Goal: Task Accomplishment & Management: Complete application form

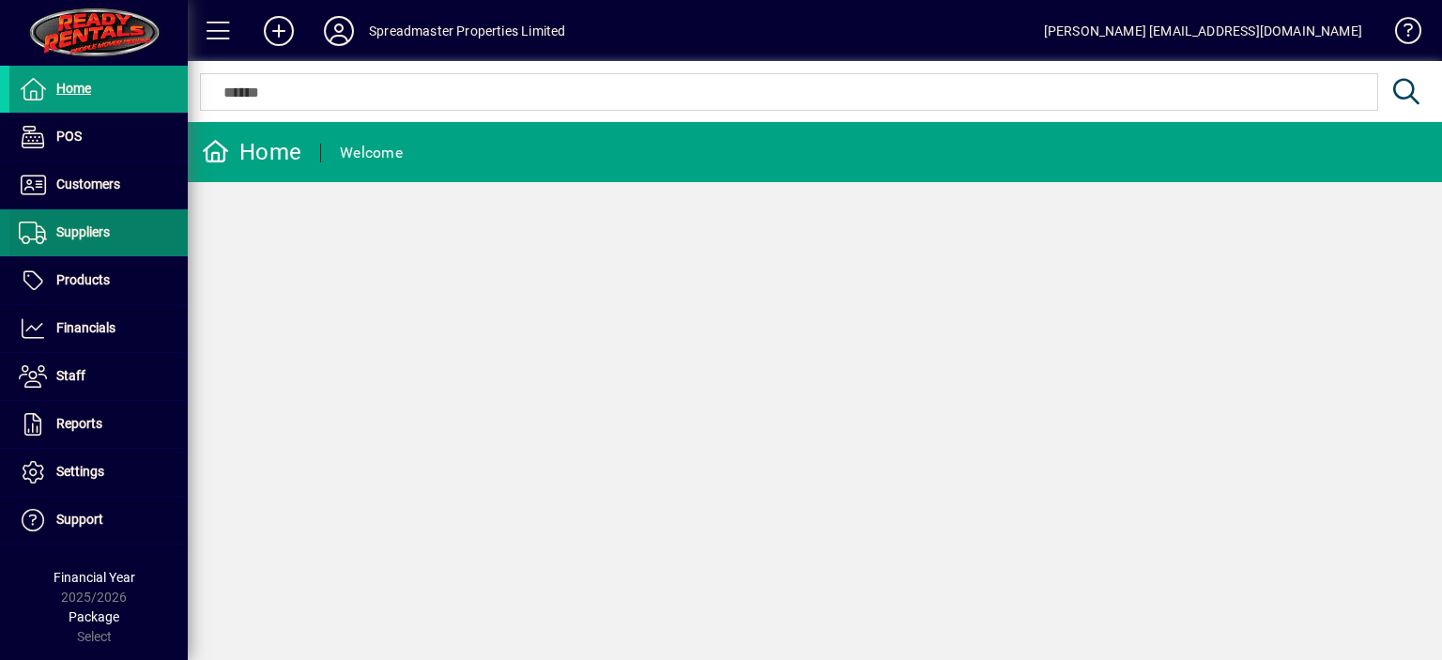
click at [90, 238] on span "Suppliers" at bounding box center [83, 231] width 54 height 15
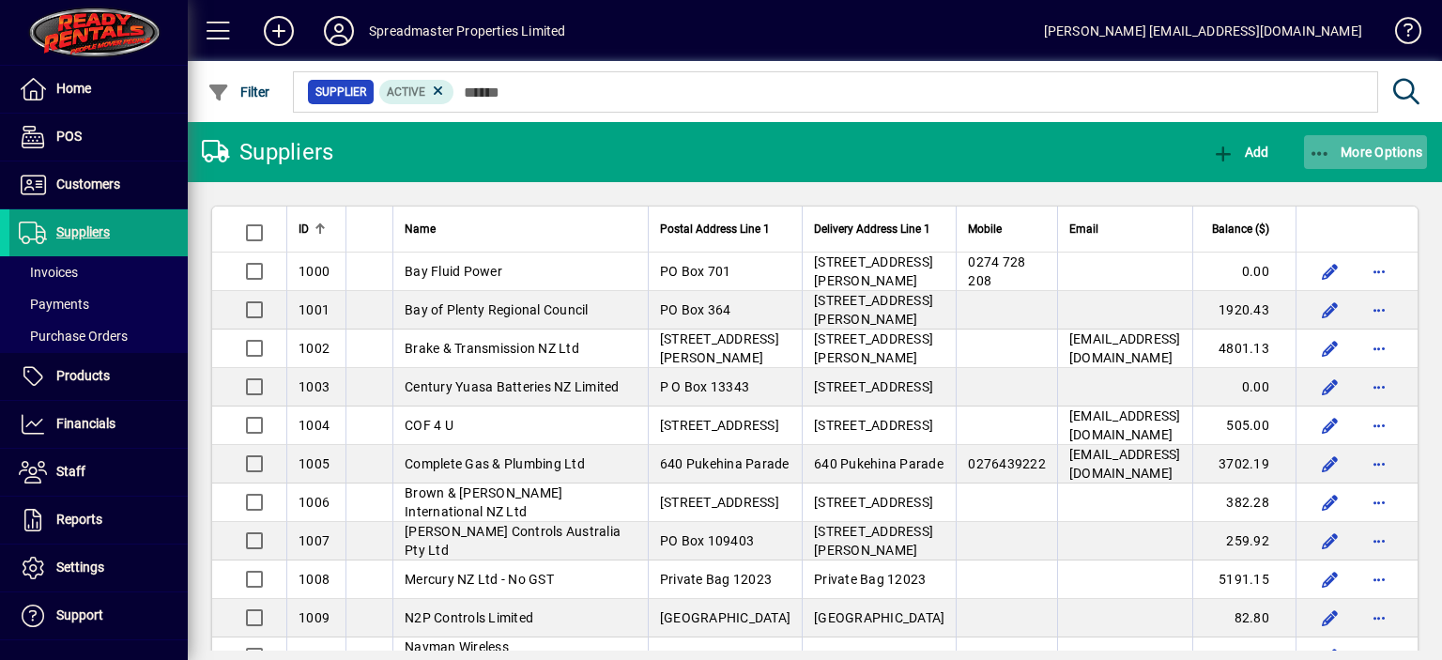
click at [1359, 152] on span "More Options" at bounding box center [1366, 152] width 115 height 15
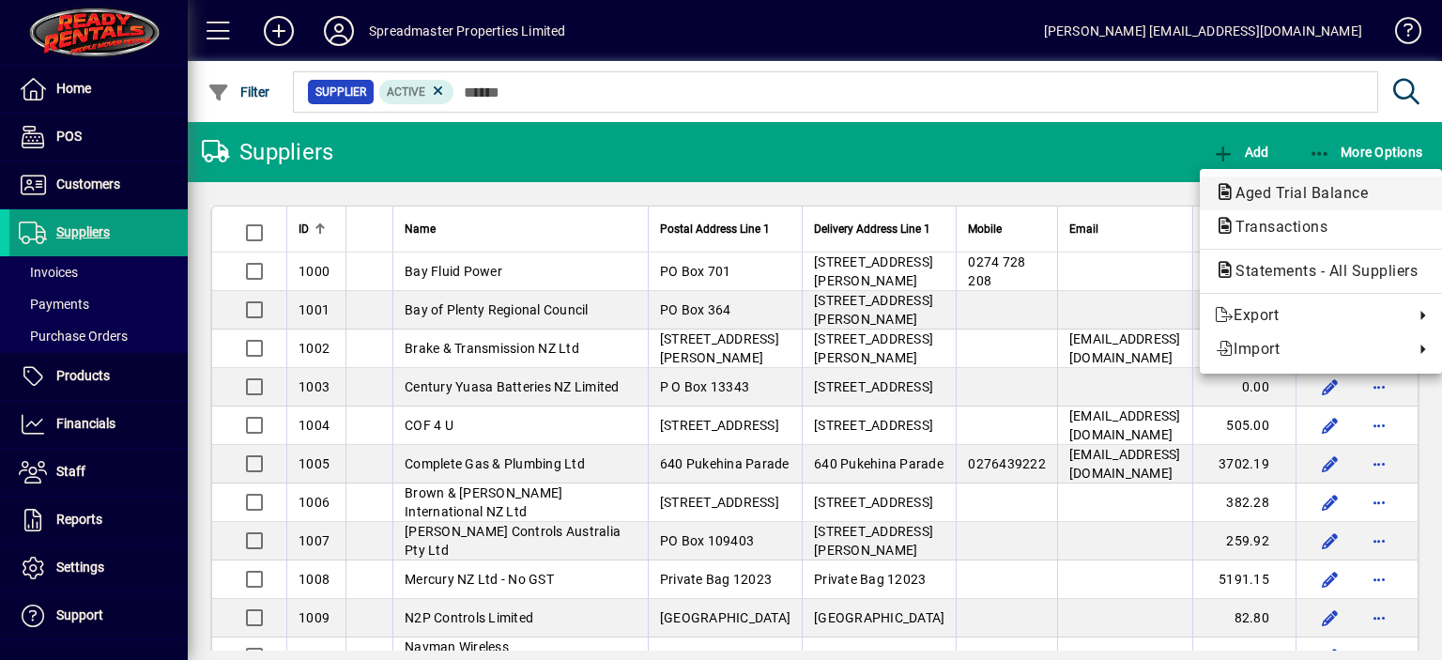
click at [1271, 188] on span "Aged Trial Balance" at bounding box center [1296, 193] width 162 height 18
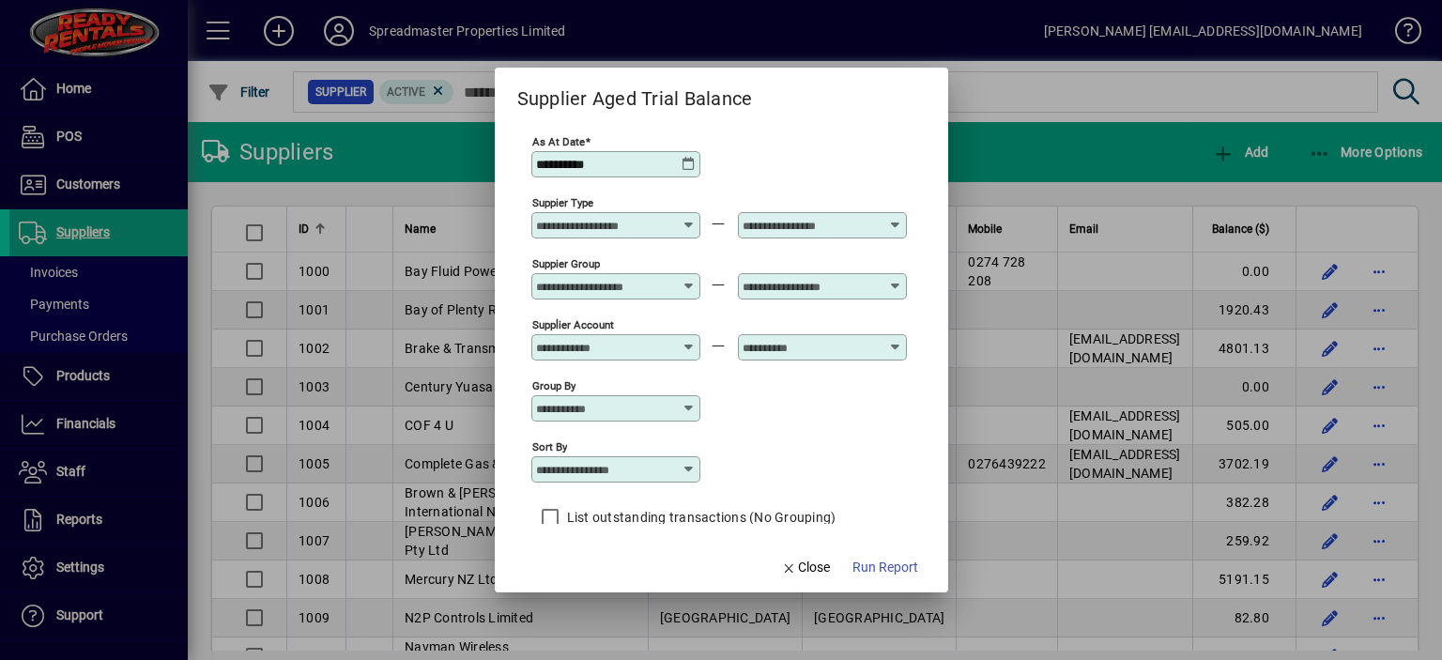
scroll to position [16, 0]
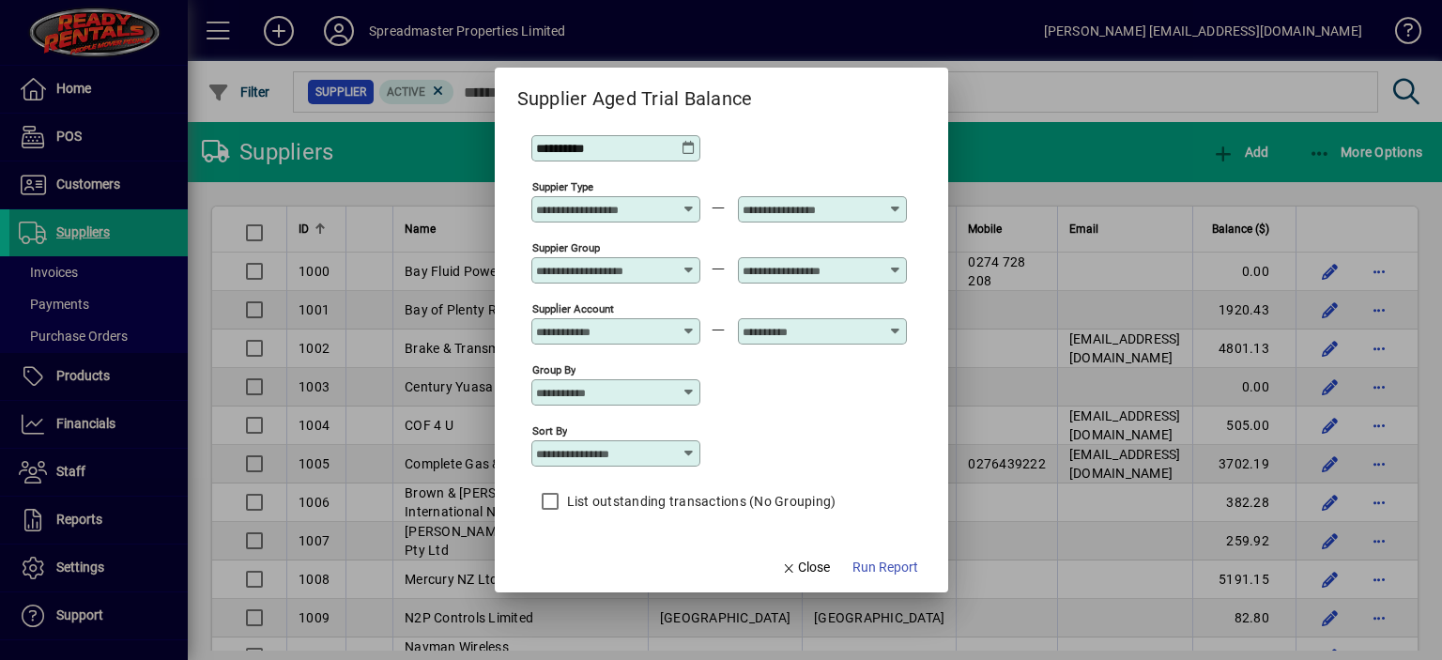
click at [687, 452] on icon at bounding box center [689, 453] width 15 height 15
click at [605, 542] on div "Supplier Name" at bounding box center [591, 546] width 90 height 20
type input "**********"
click at [884, 564] on span "Run Report" at bounding box center [886, 568] width 66 height 20
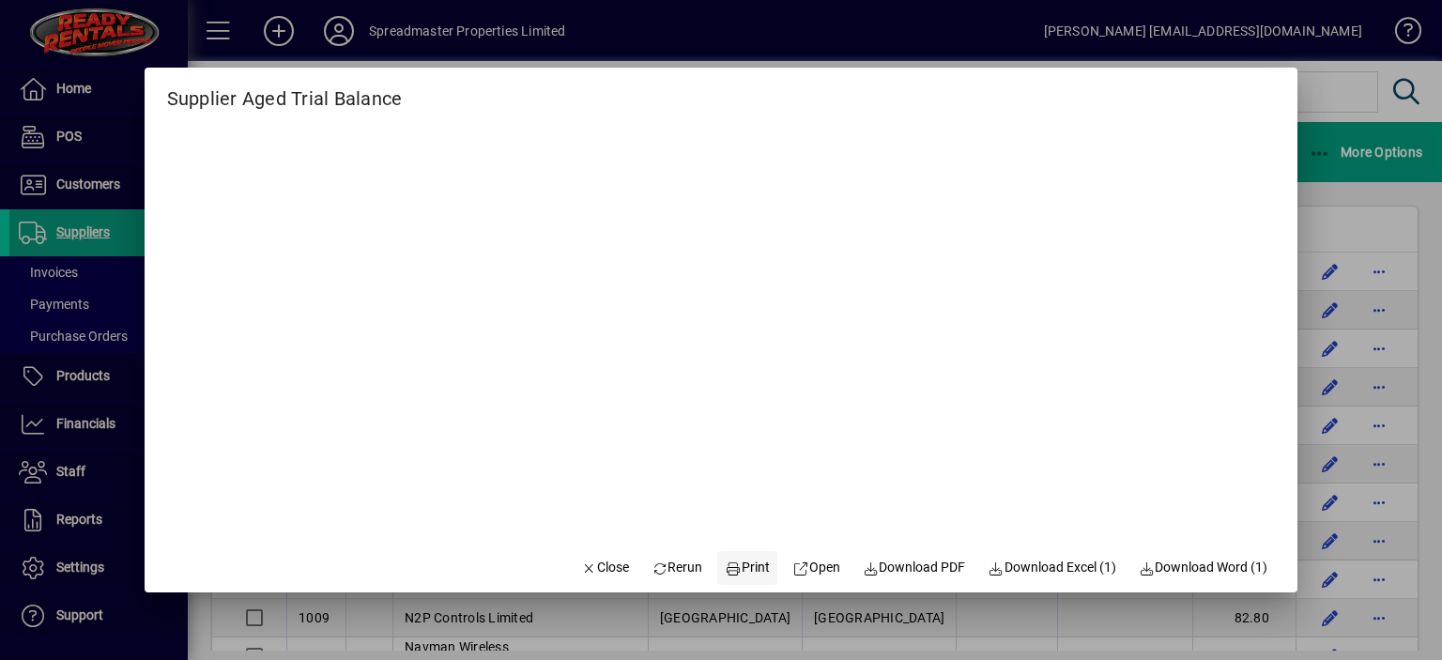
click at [744, 567] on span "Print" at bounding box center [748, 568] width 45 height 20
click at [593, 570] on span "Close" at bounding box center [604, 568] width 49 height 20
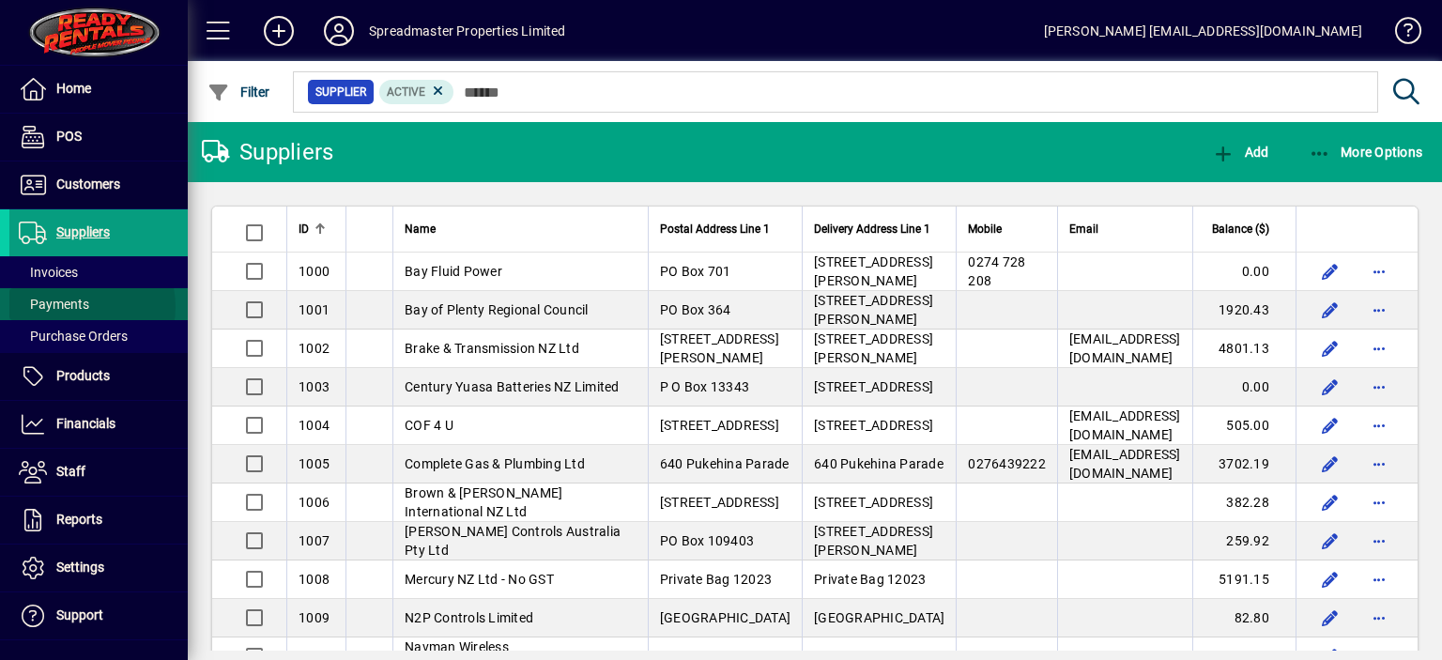
click at [78, 306] on span "Payments" at bounding box center [54, 304] width 70 height 15
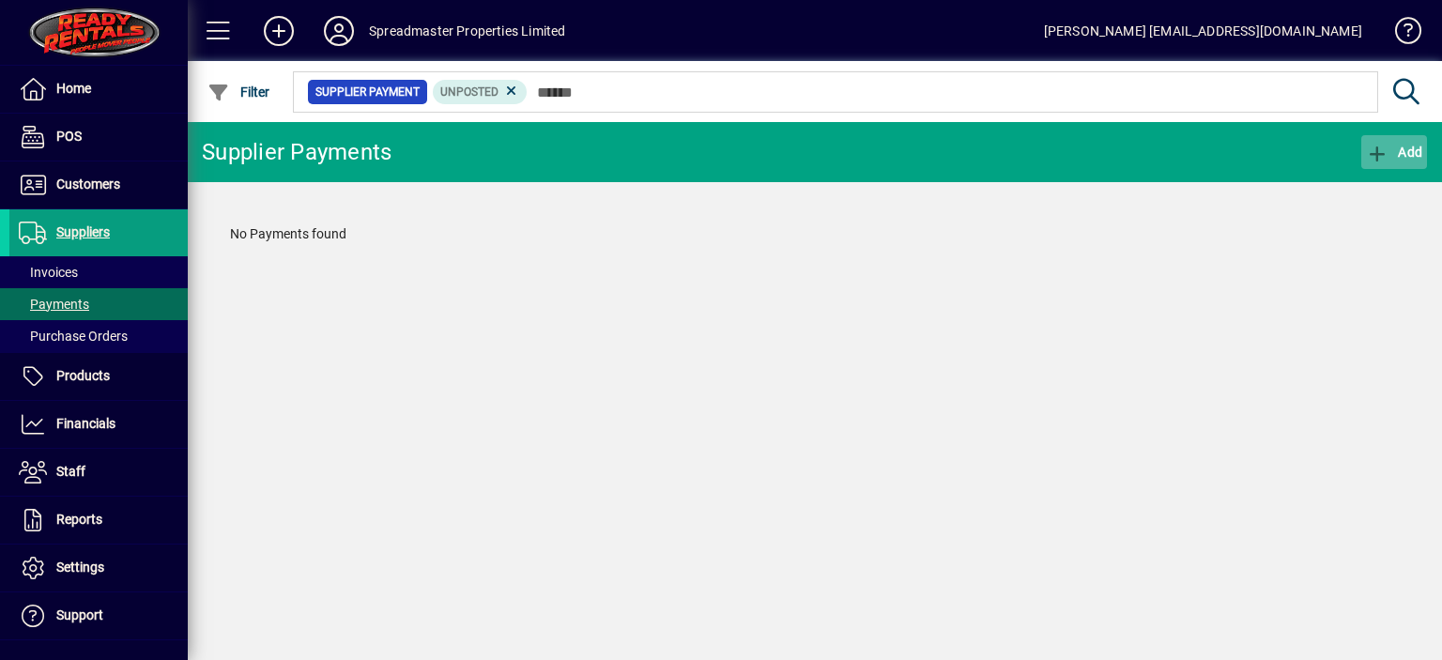
click at [1408, 151] on span "Add" at bounding box center [1394, 152] width 56 height 15
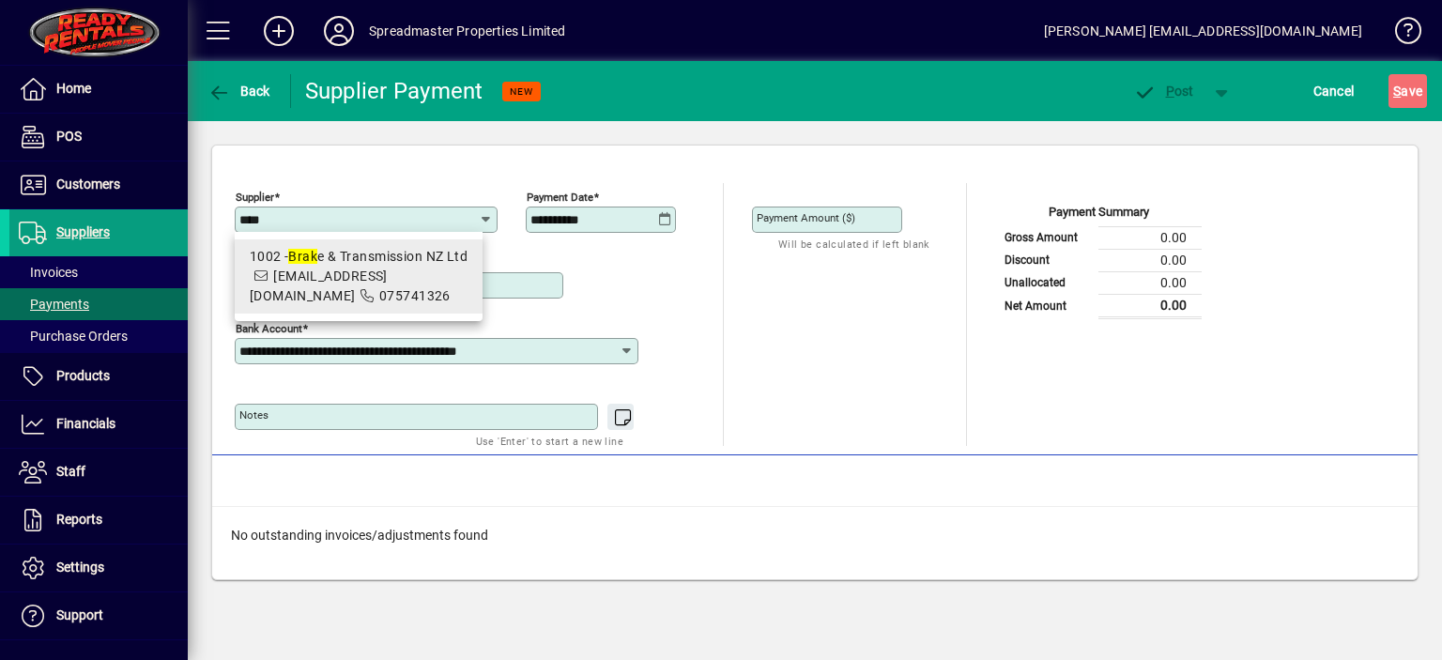
click at [371, 254] on div "1002 - Brak e & Transmission NZ Ltd" at bounding box center [359, 257] width 218 height 20
type input "**********"
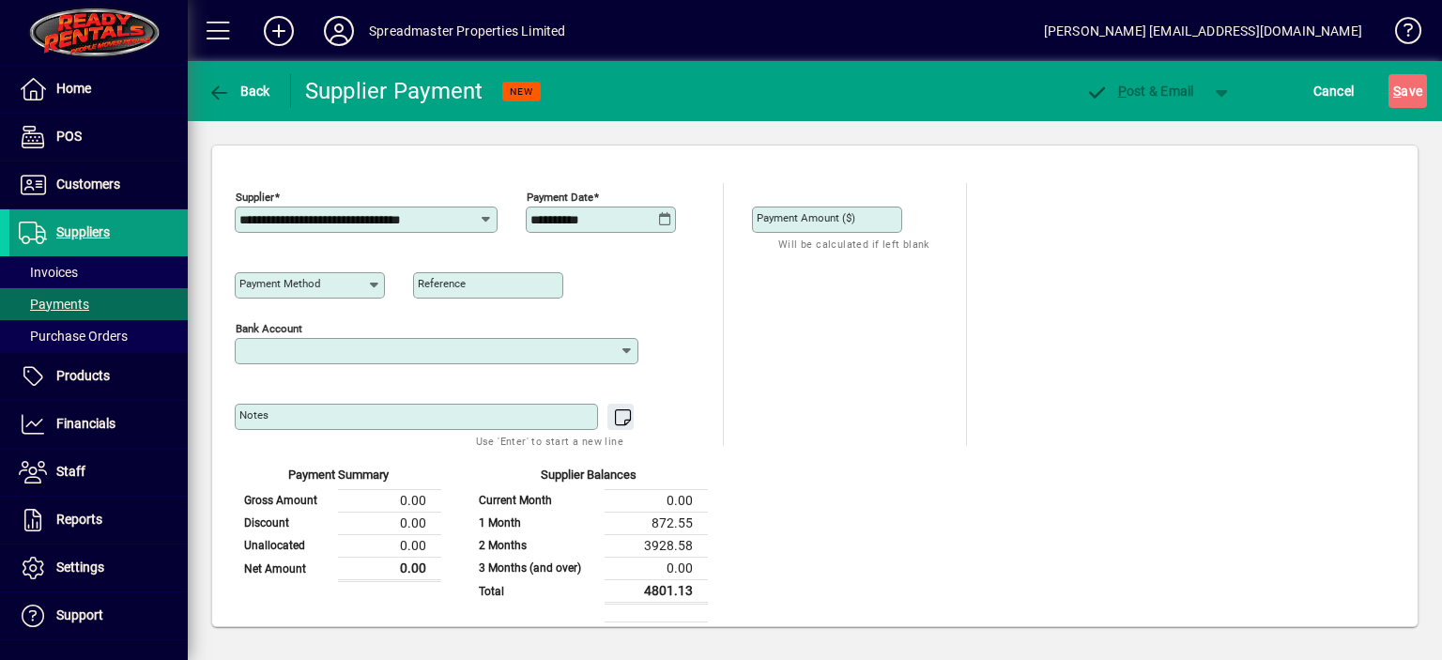
type input "**********"
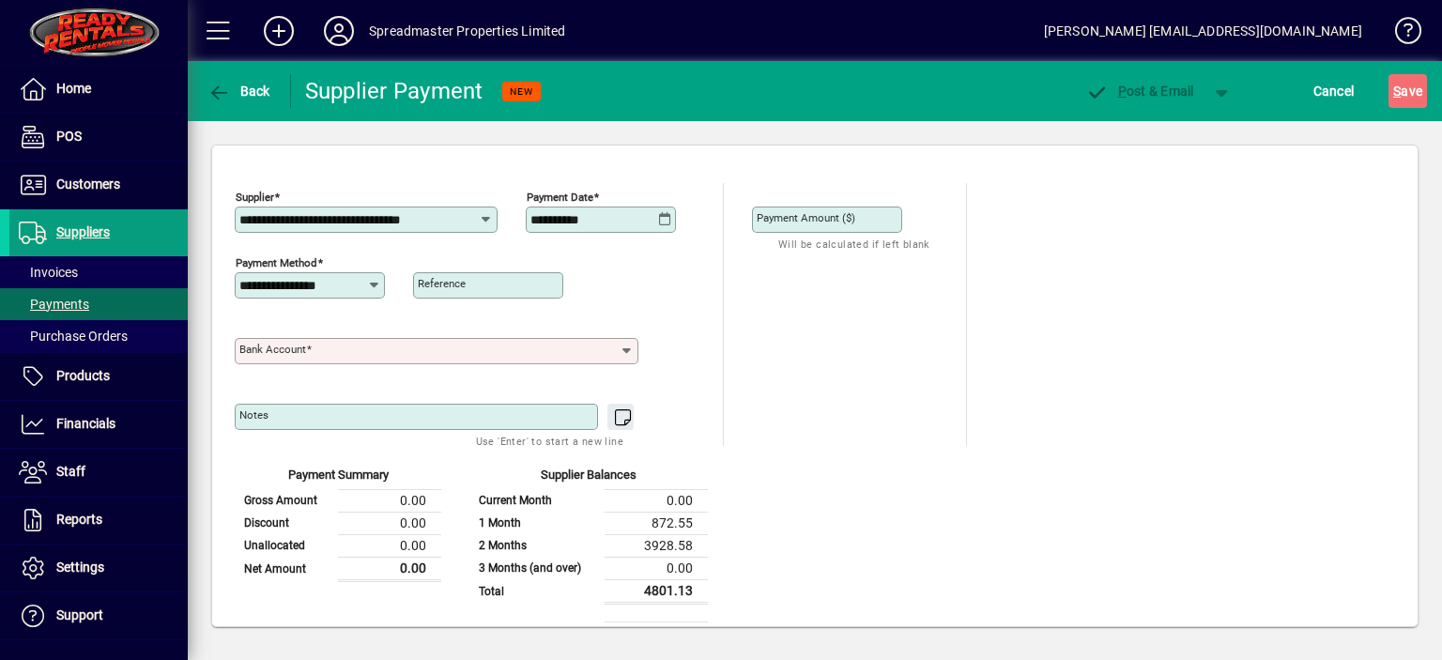
click at [629, 348] on icon at bounding box center [627, 351] width 16 height 15
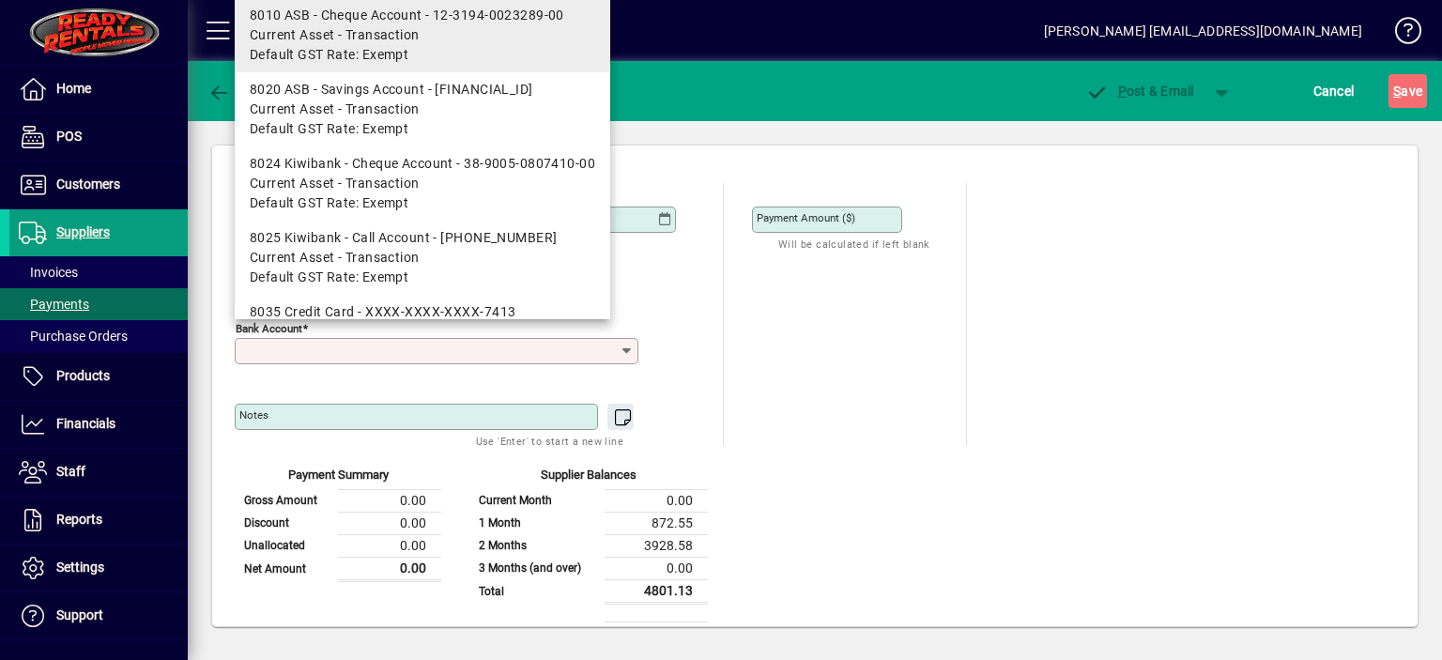
click at [417, 33] on span "Current Asset - Transaction" at bounding box center [335, 35] width 170 height 20
type input "**********"
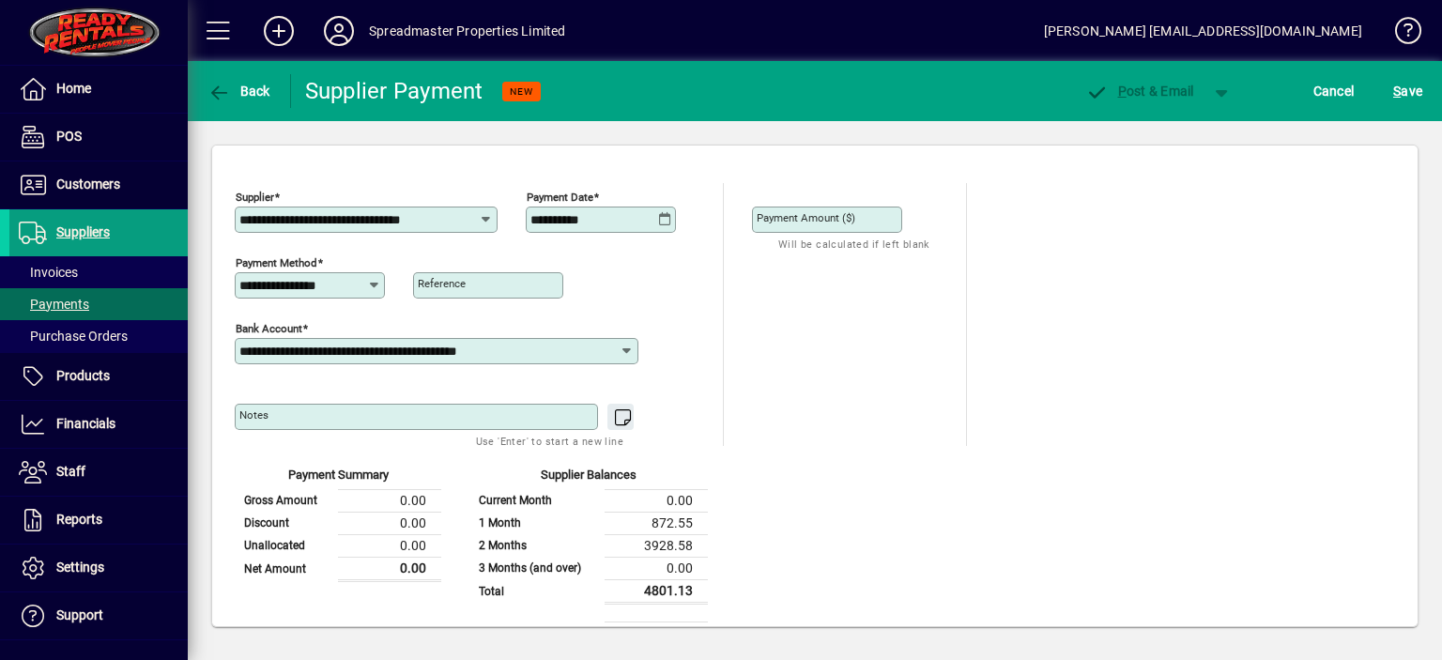
click at [861, 214] on input "Payment Amount ($)" at bounding box center [829, 219] width 145 height 15
type input "*******"
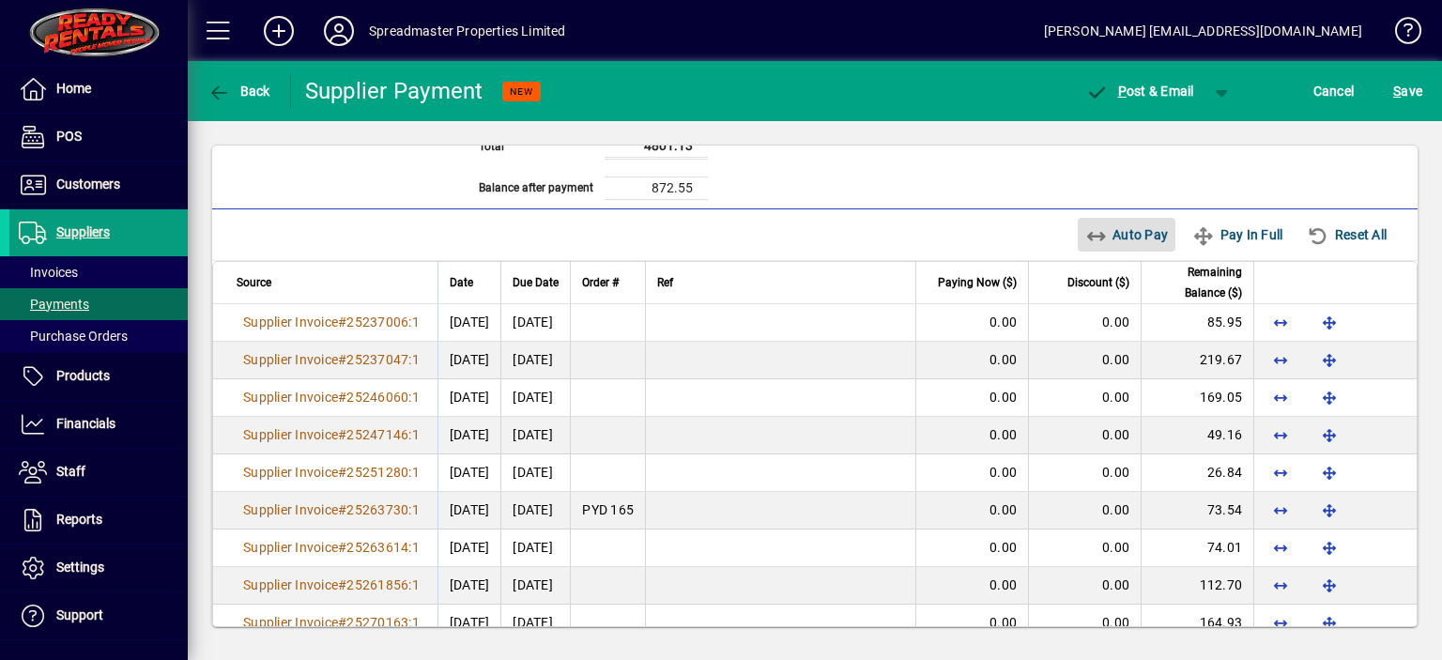
scroll to position [480, 0]
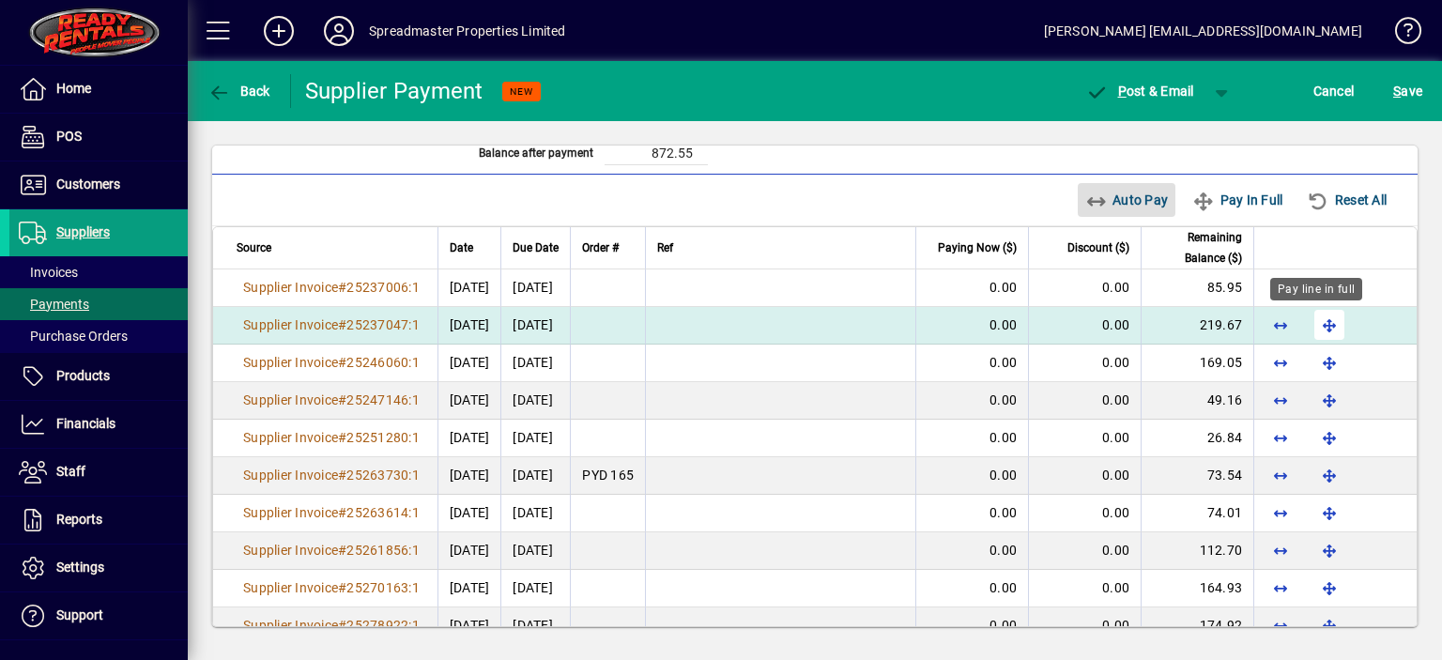
click at [1312, 319] on span "button" at bounding box center [1329, 324] width 45 height 45
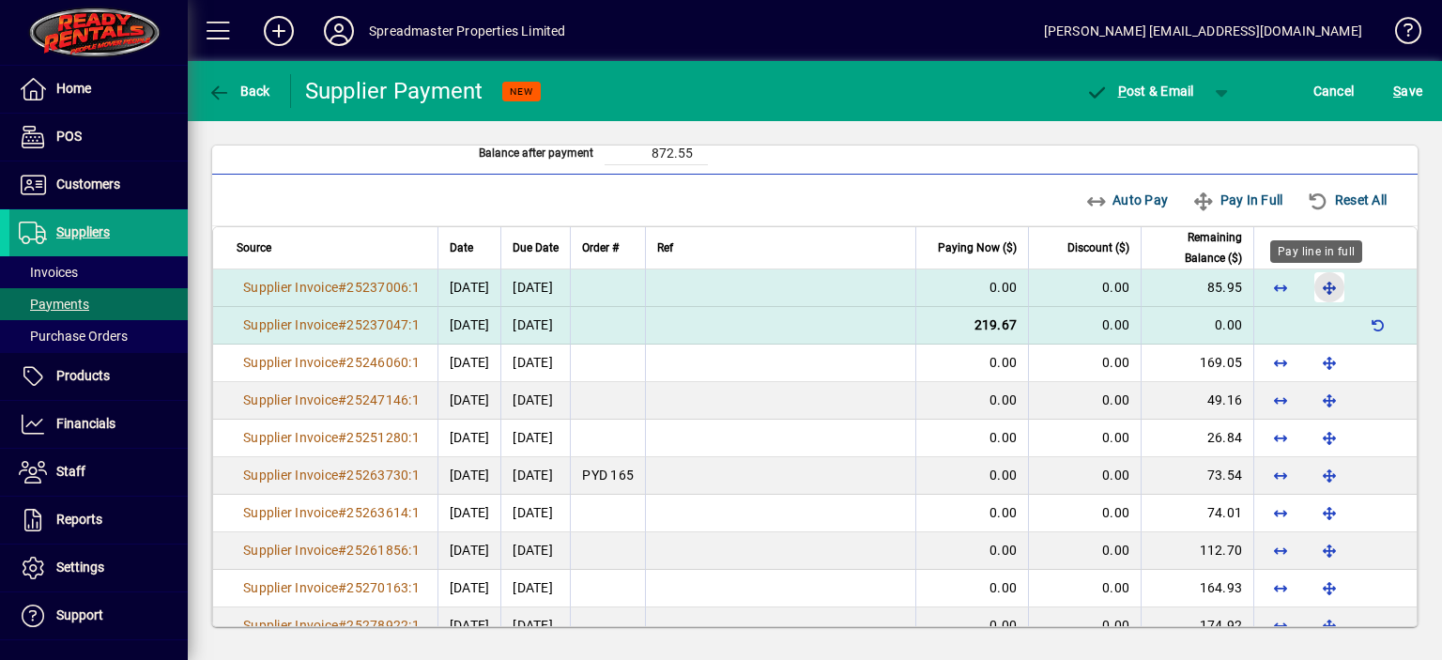
click at [1311, 286] on span "button" at bounding box center [1329, 287] width 45 height 45
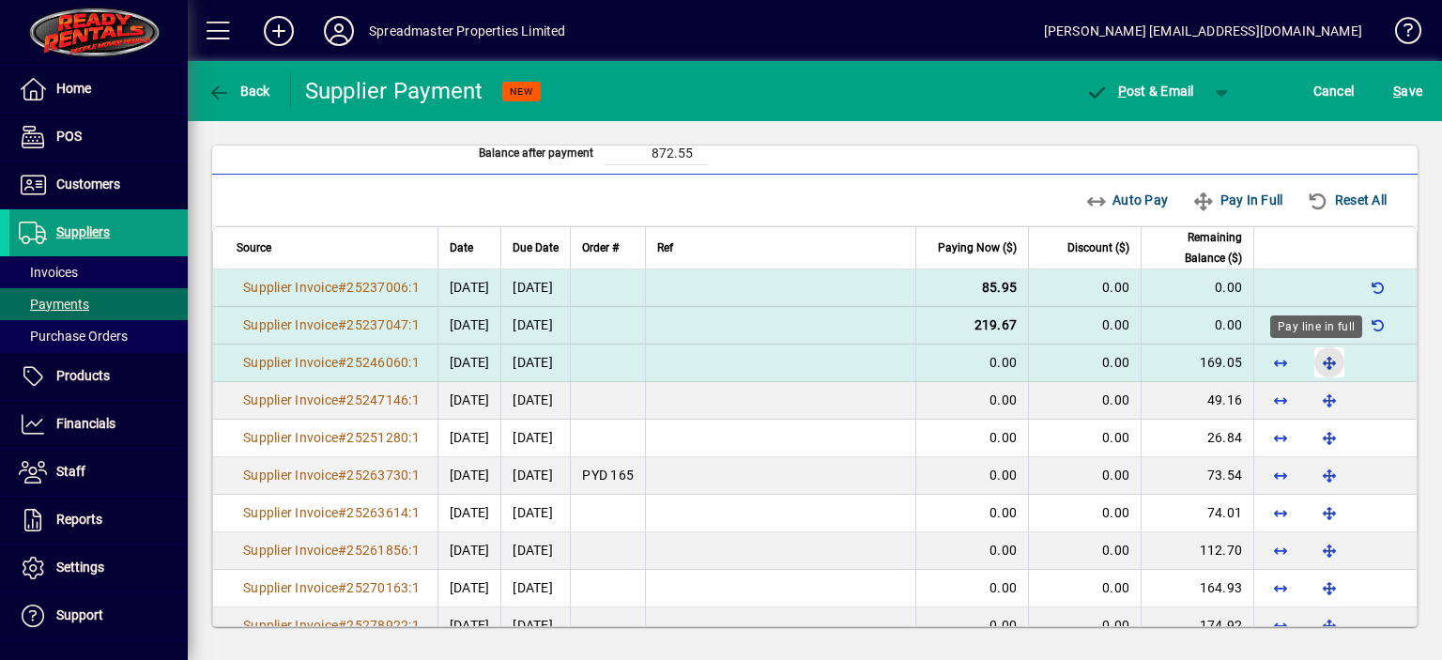
click at [1313, 360] on span "button" at bounding box center [1329, 362] width 45 height 45
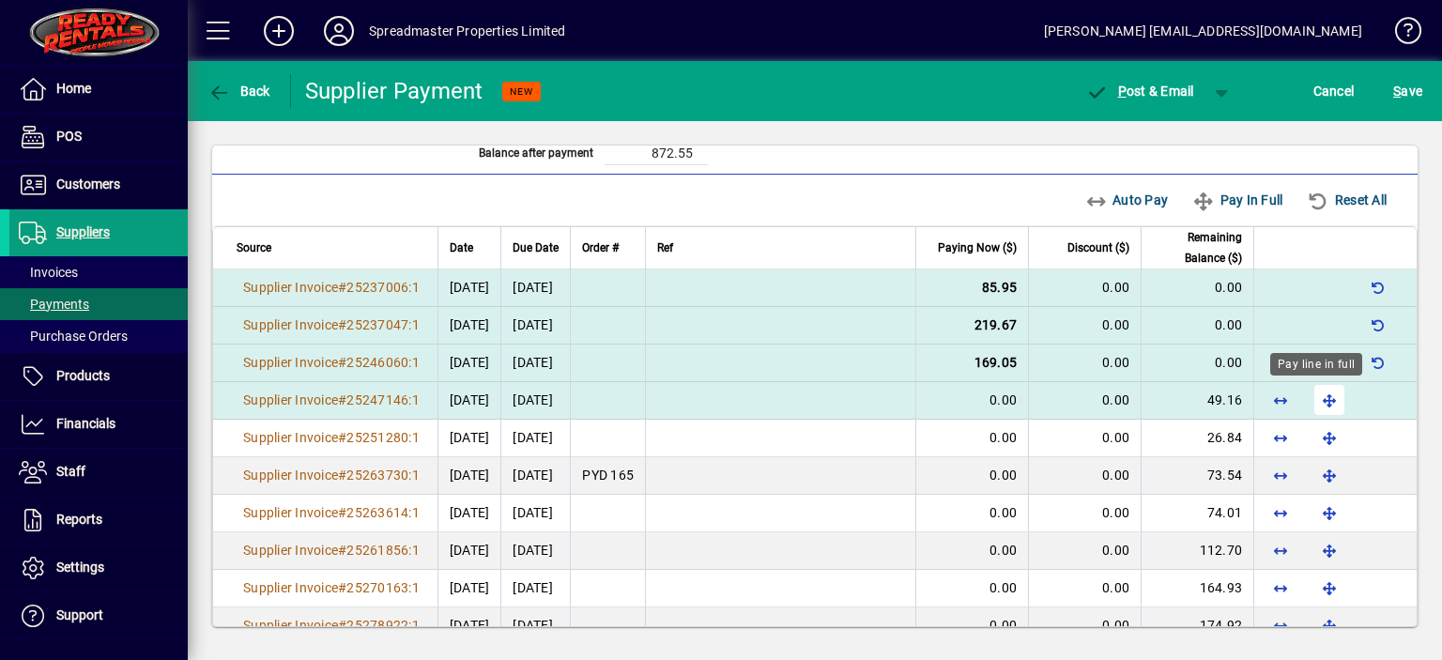
click at [1318, 395] on span "button" at bounding box center [1329, 399] width 45 height 45
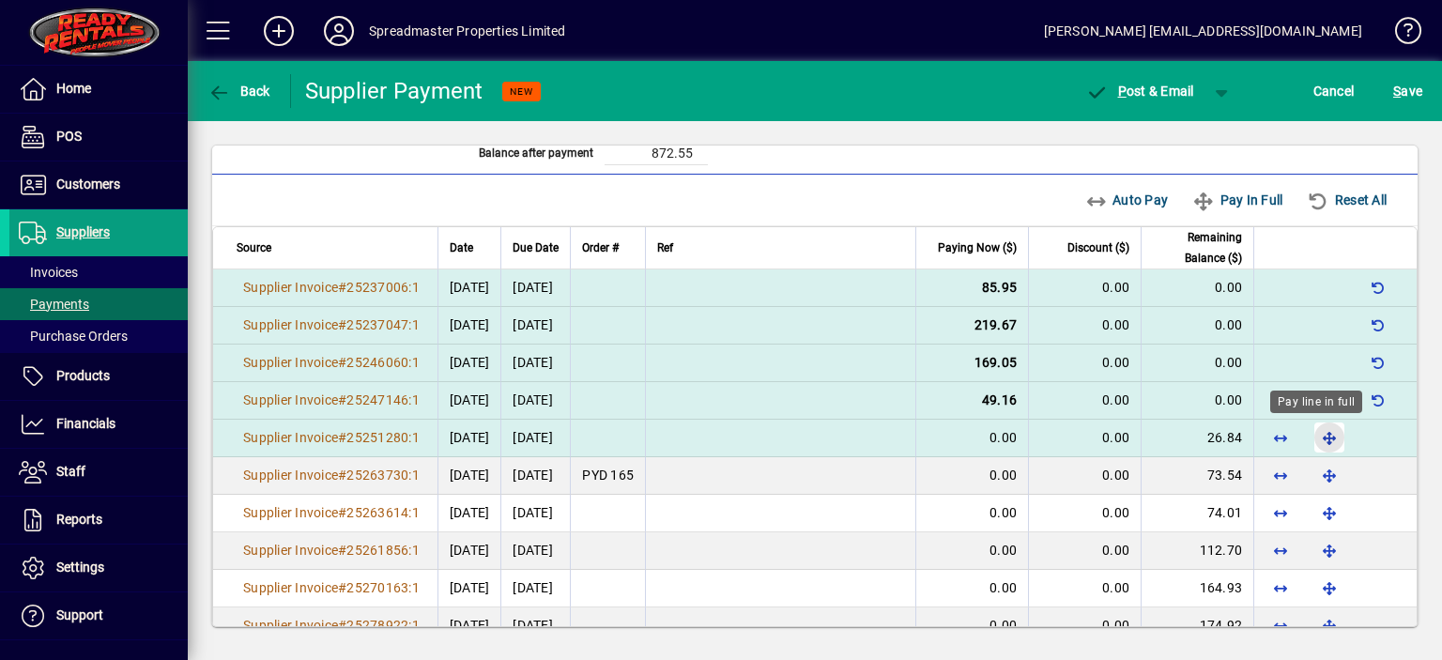
click at [1318, 434] on span "button" at bounding box center [1329, 437] width 45 height 45
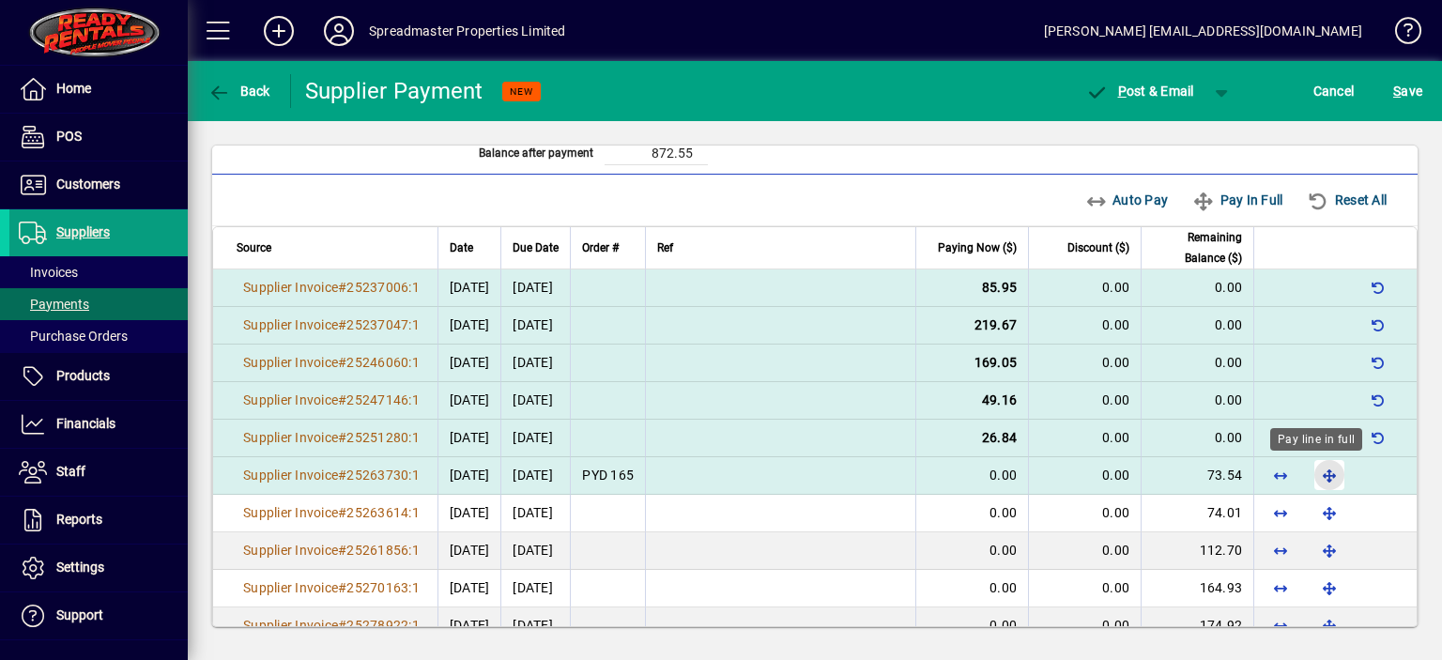
click at [1317, 471] on span "button" at bounding box center [1329, 475] width 45 height 45
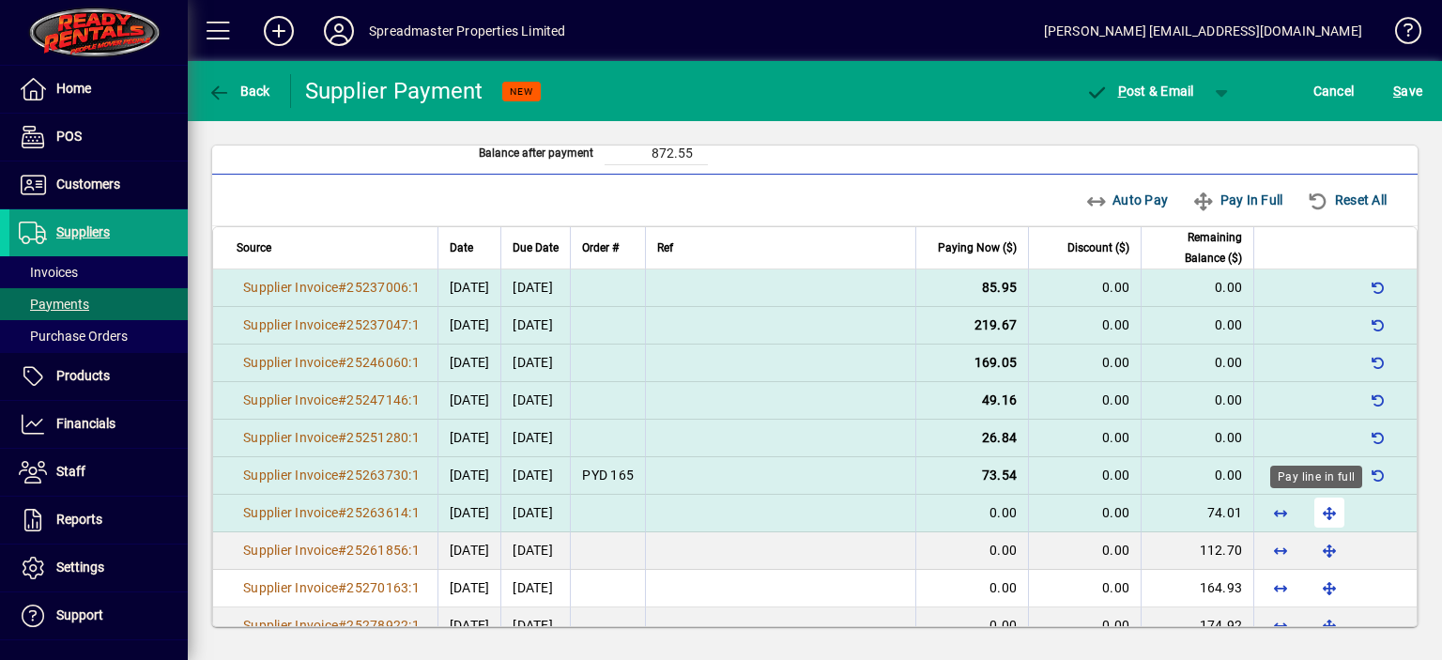
click at [1317, 508] on span "button" at bounding box center [1329, 512] width 45 height 45
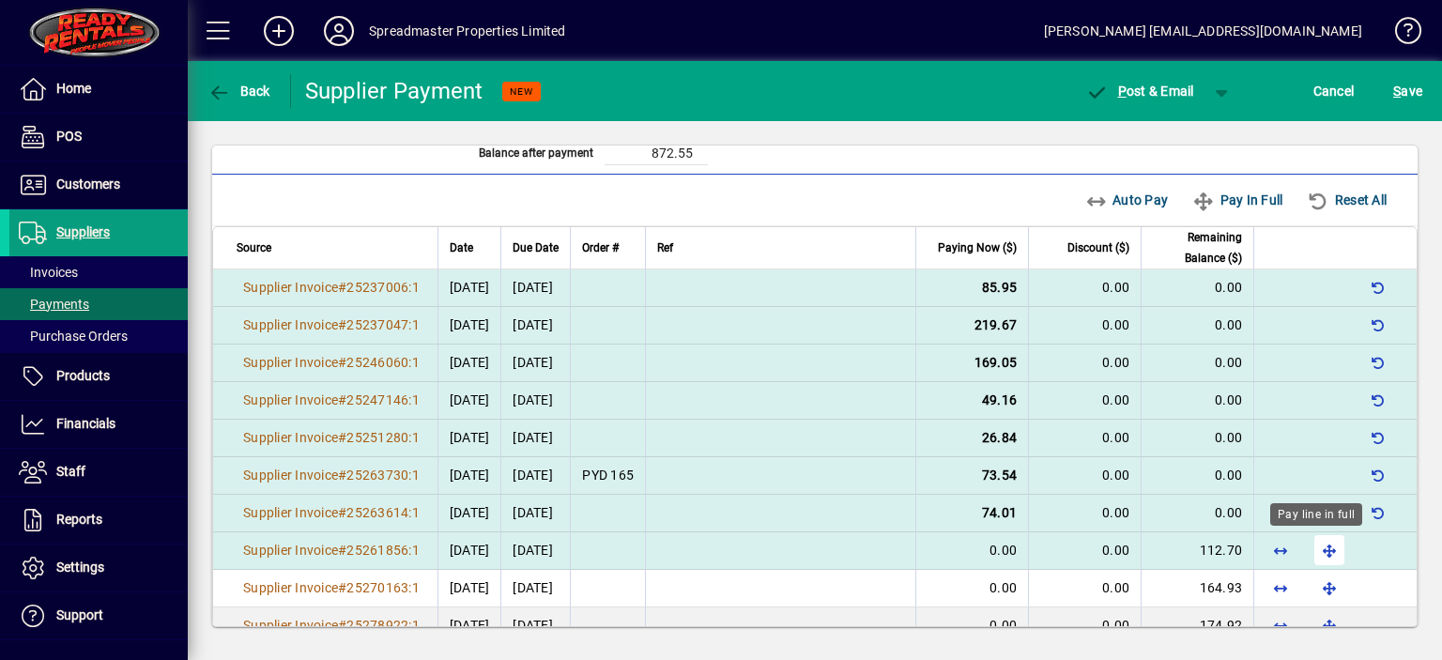
click at [1317, 547] on span "button" at bounding box center [1329, 550] width 45 height 45
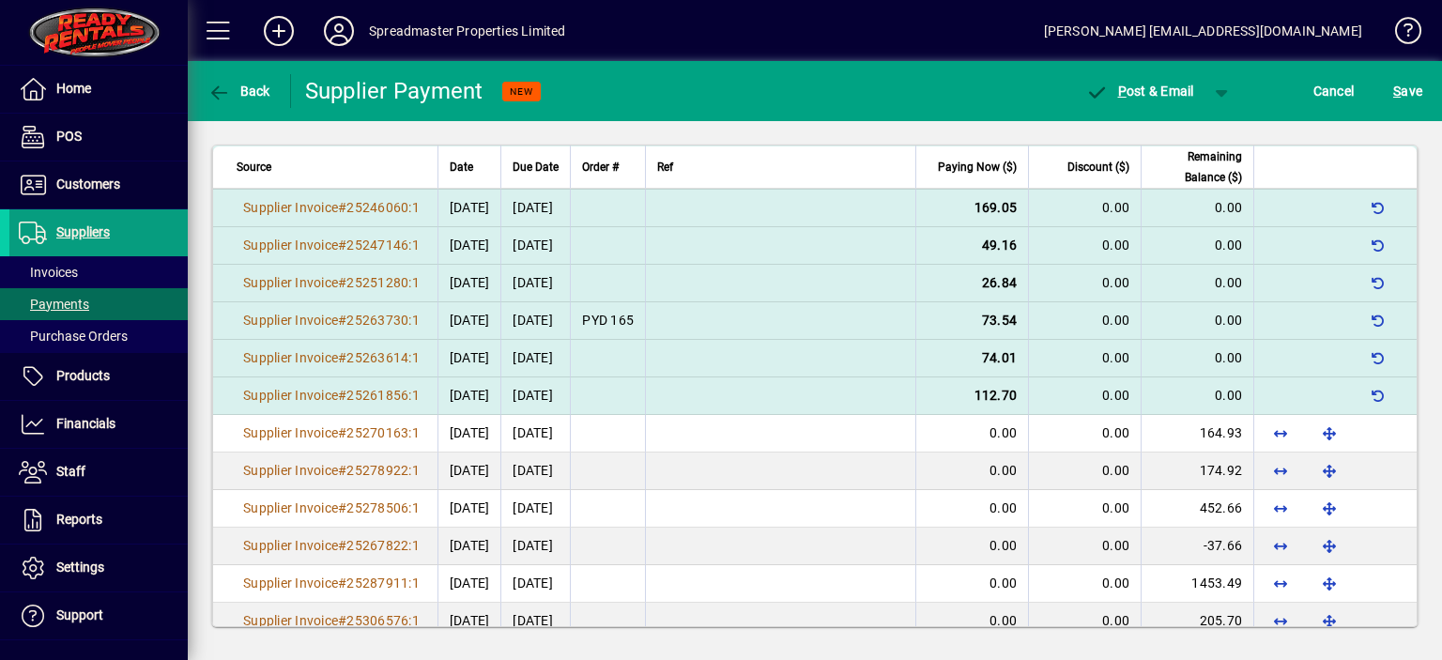
scroll to position [668, 0]
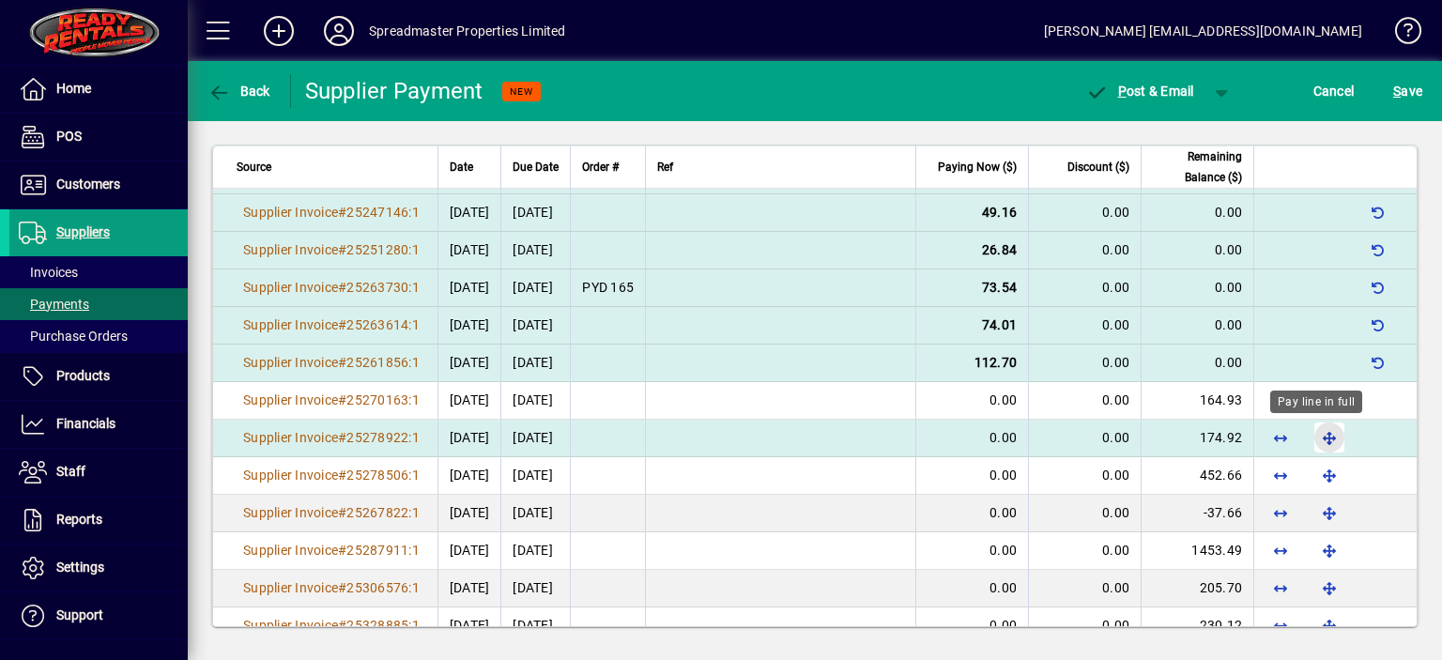
click at [1315, 437] on span "button" at bounding box center [1329, 437] width 45 height 45
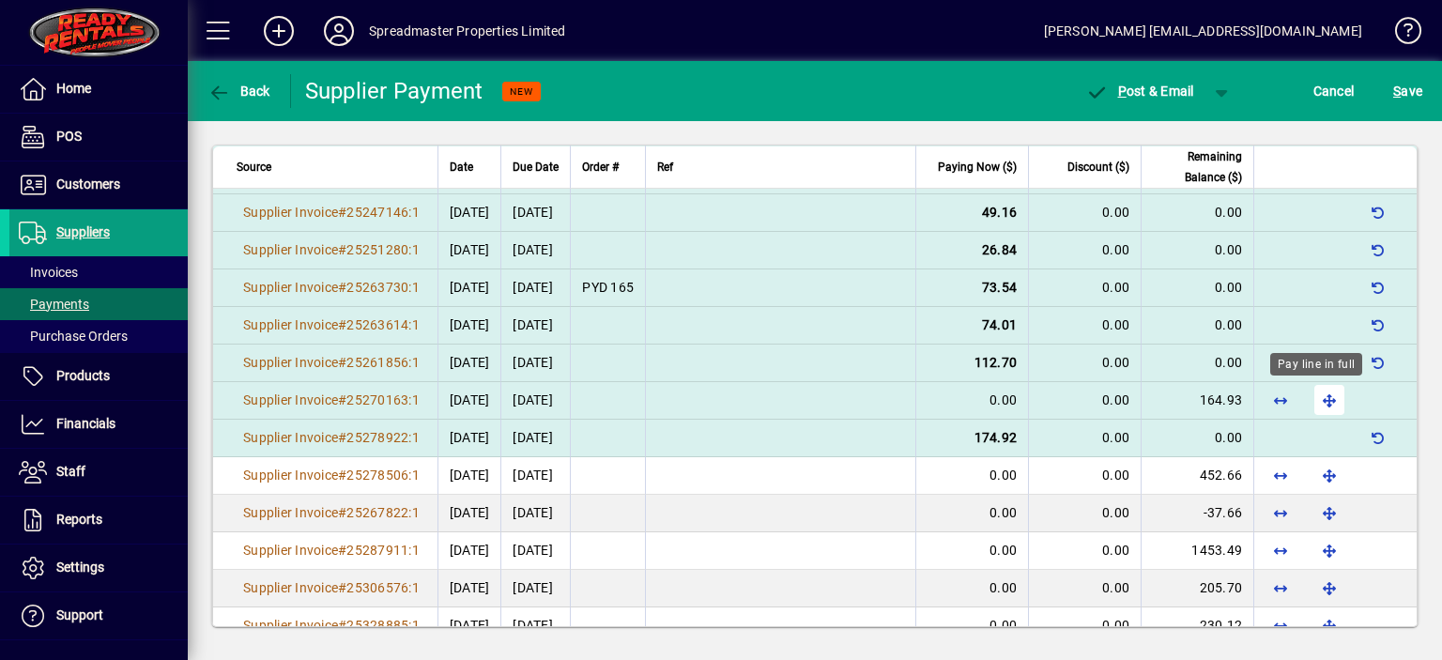
click at [1318, 397] on span "button" at bounding box center [1329, 399] width 45 height 45
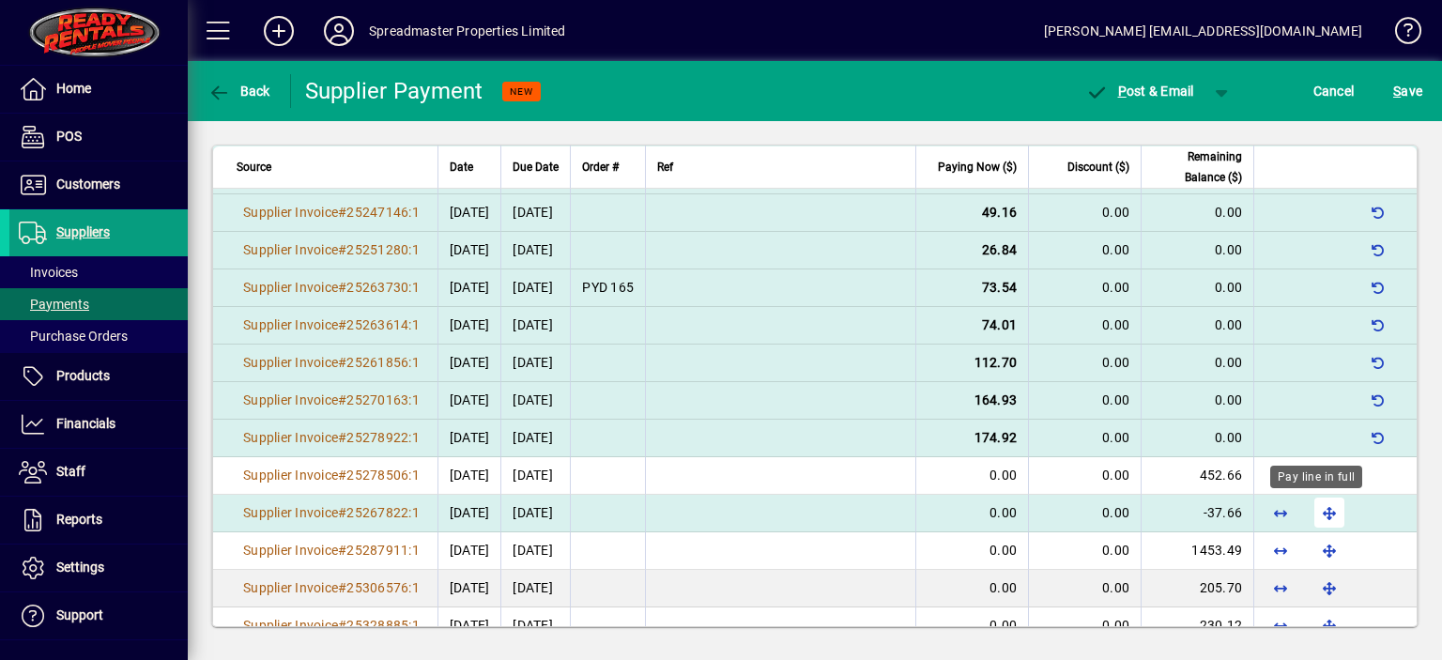
click at [1315, 506] on span "button" at bounding box center [1329, 512] width 45 height 45
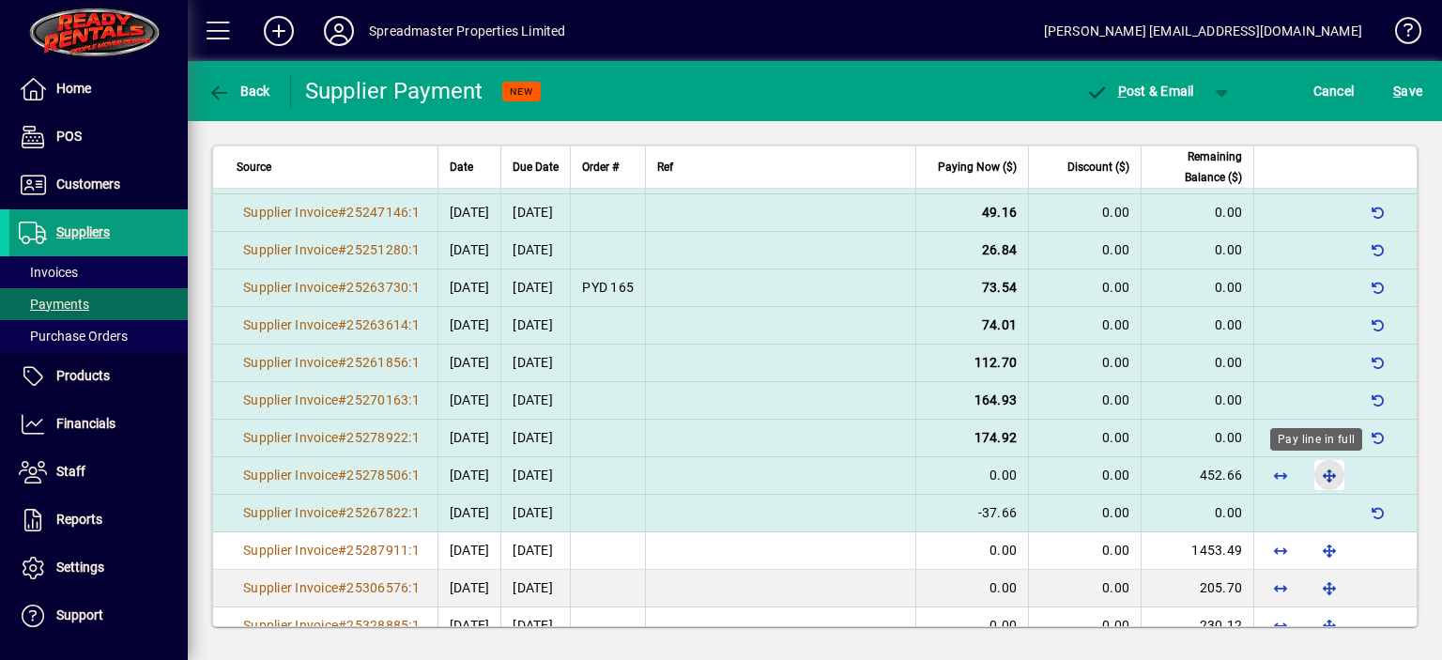
click at [1316, 471] on span "button" at bounding box center [1329, 475] width 45 height 45
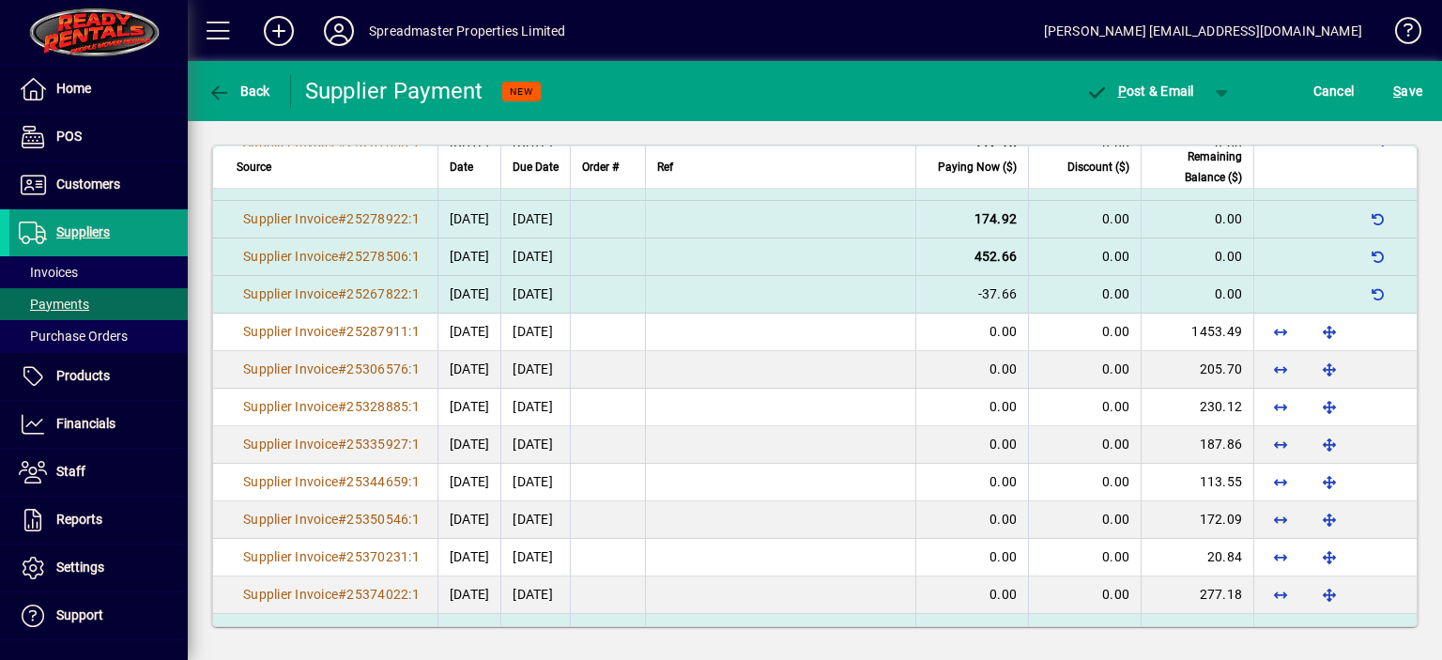
scroll to position [855, 0]
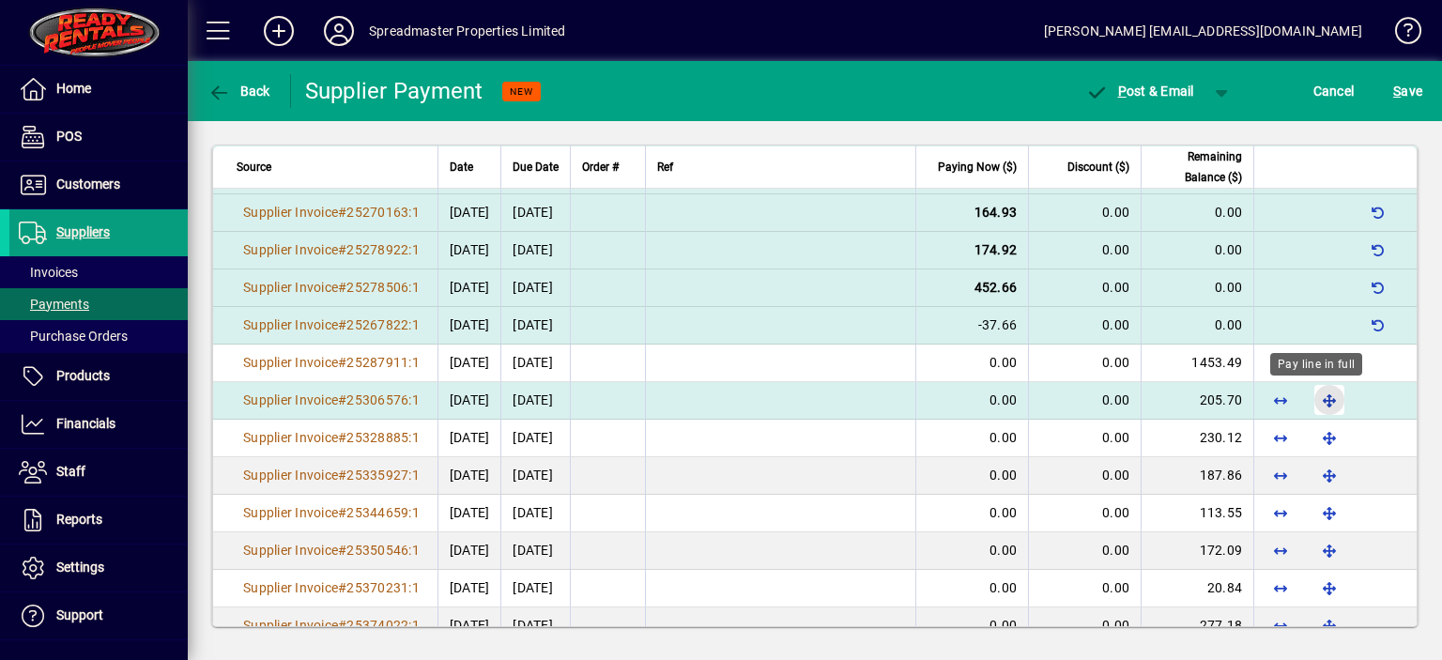
click at [1313, 393] on span "button" at bounding box center [1329, 399] width 45 height 45
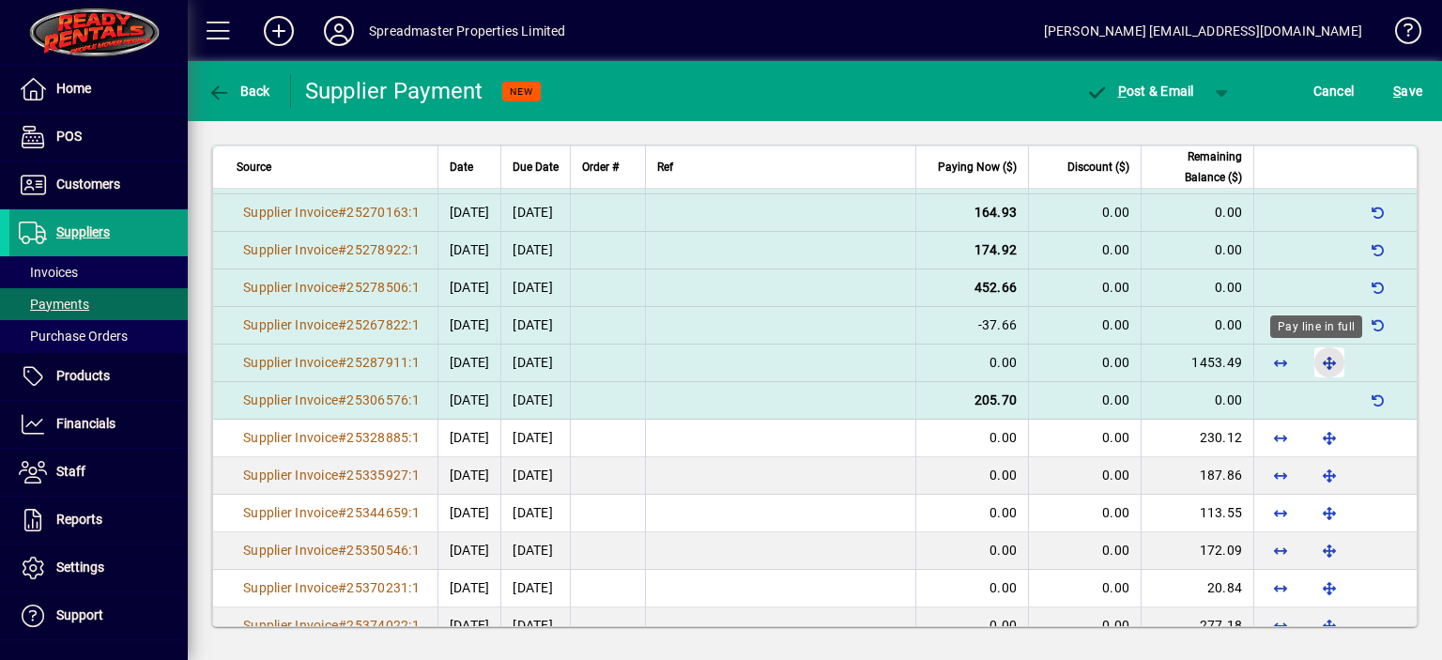
click at [1315, 362] on span "button" at bounding box center [1329, 362] width 45 height 45
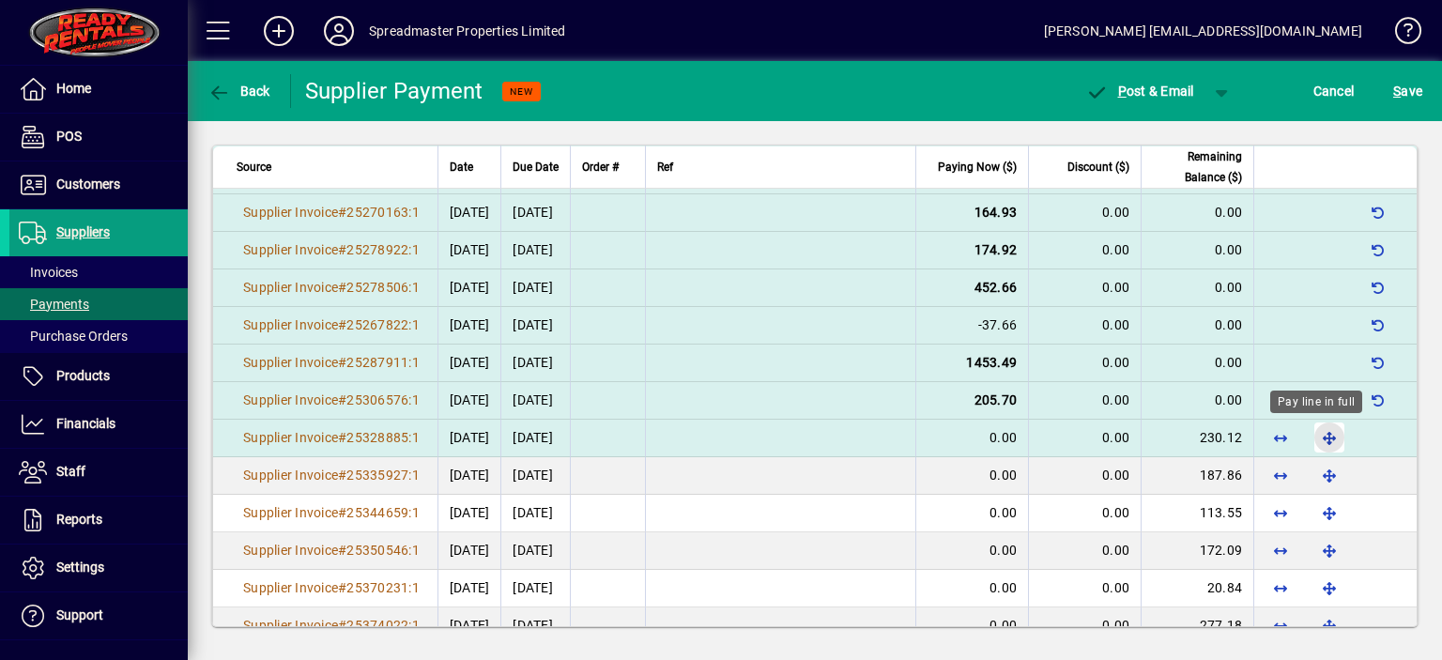
click at [1313, 436] on span "button" at bounding box center [1329, 437] width 45 height 45
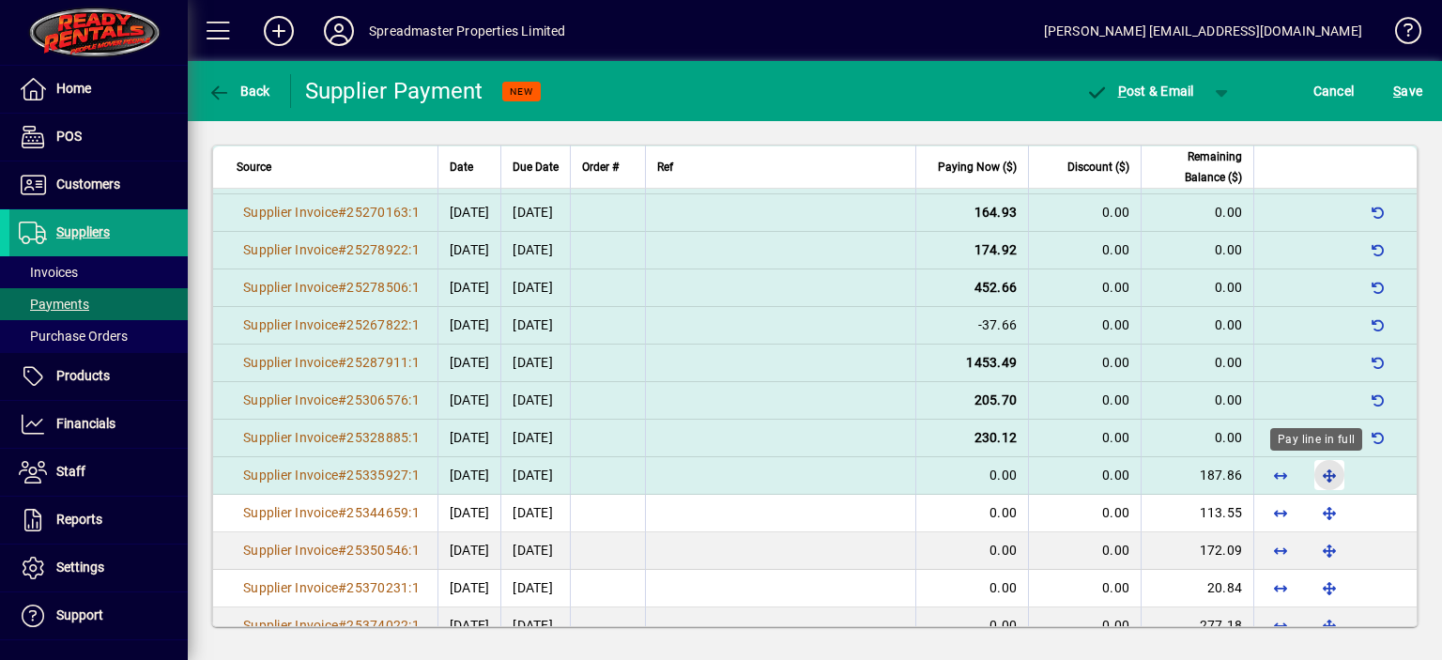
click at [1317, 470] on span "button" at bounding box center [1329, 475] width 45 height 45
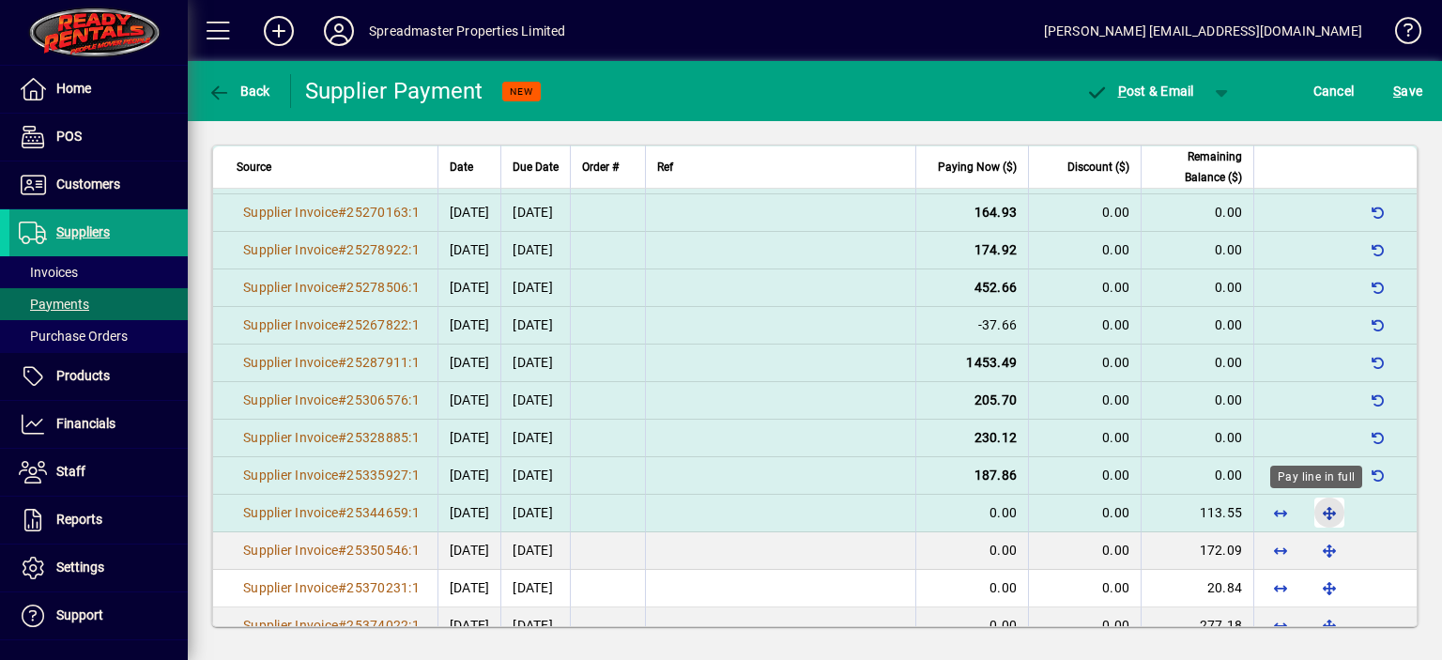
click at [1309, 504] on span "button" at bounding box center [1329, 512] width 45 height 45
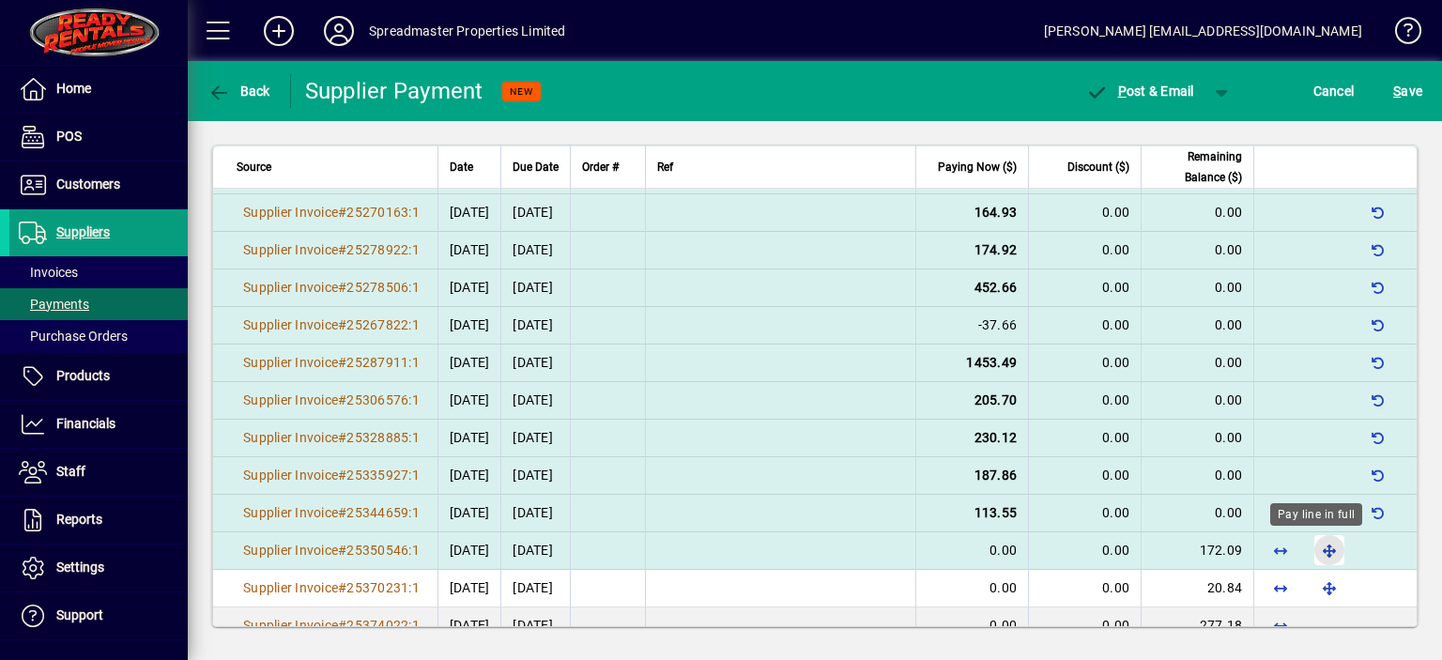
click at [1315, 541] on span "button" at bounding box center [1329, 550] width 45 height 45
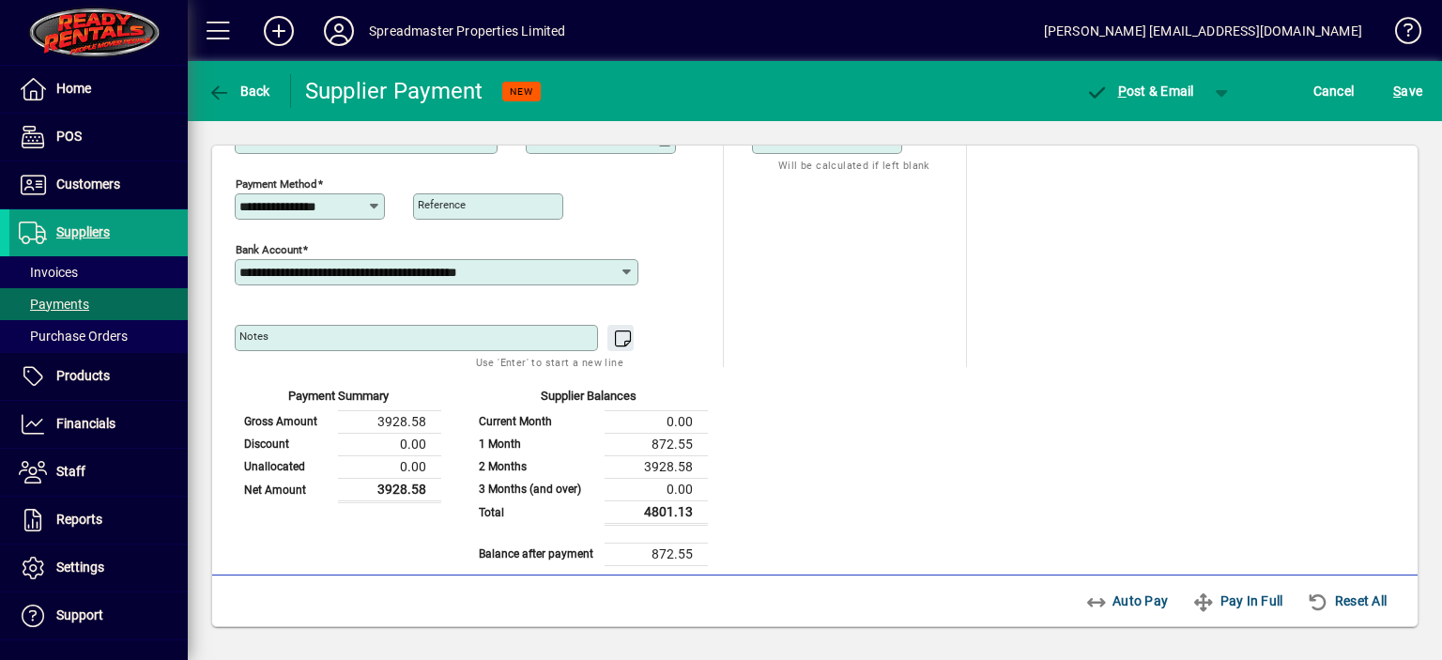
scroll to position [0, 0]
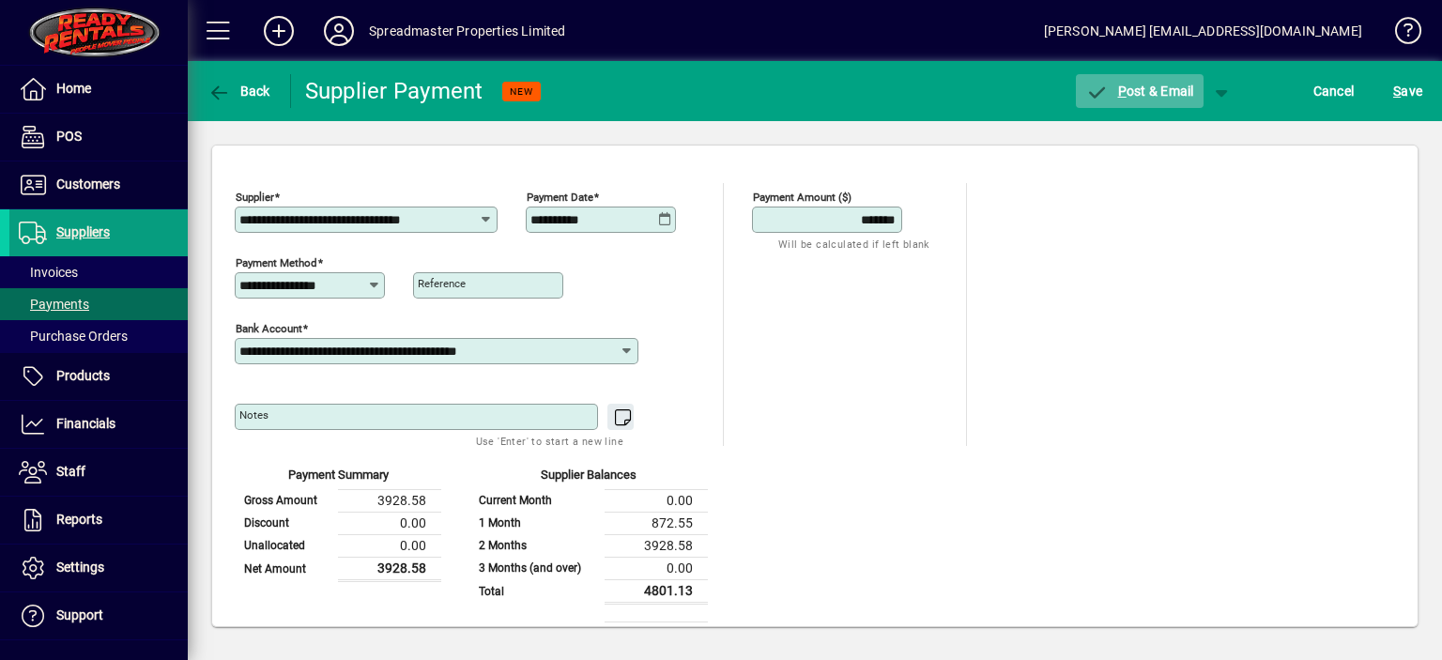
click at [1134, 93] on span "P ost & Email" at bounding box center [1140, 91] width 109 height 15
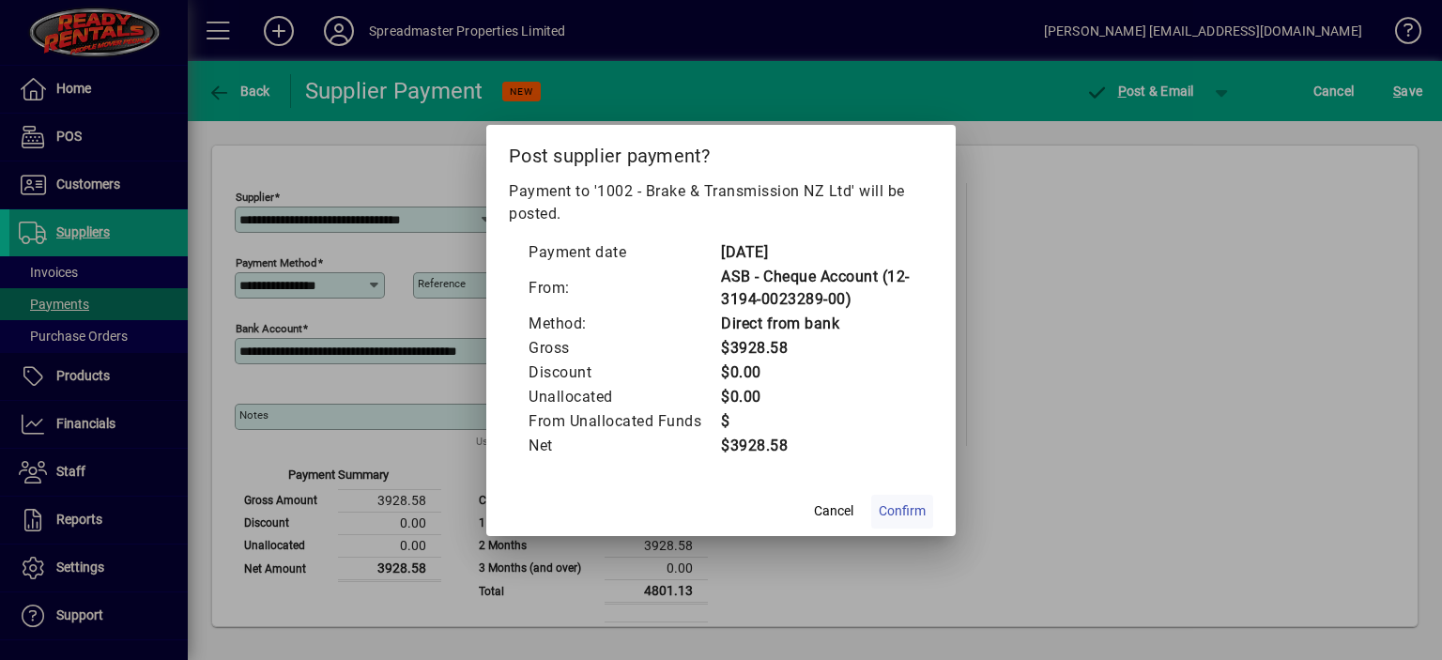
click at [905, 506] on span "Confirm" at bounding box center [902, 511] width 47 height 20
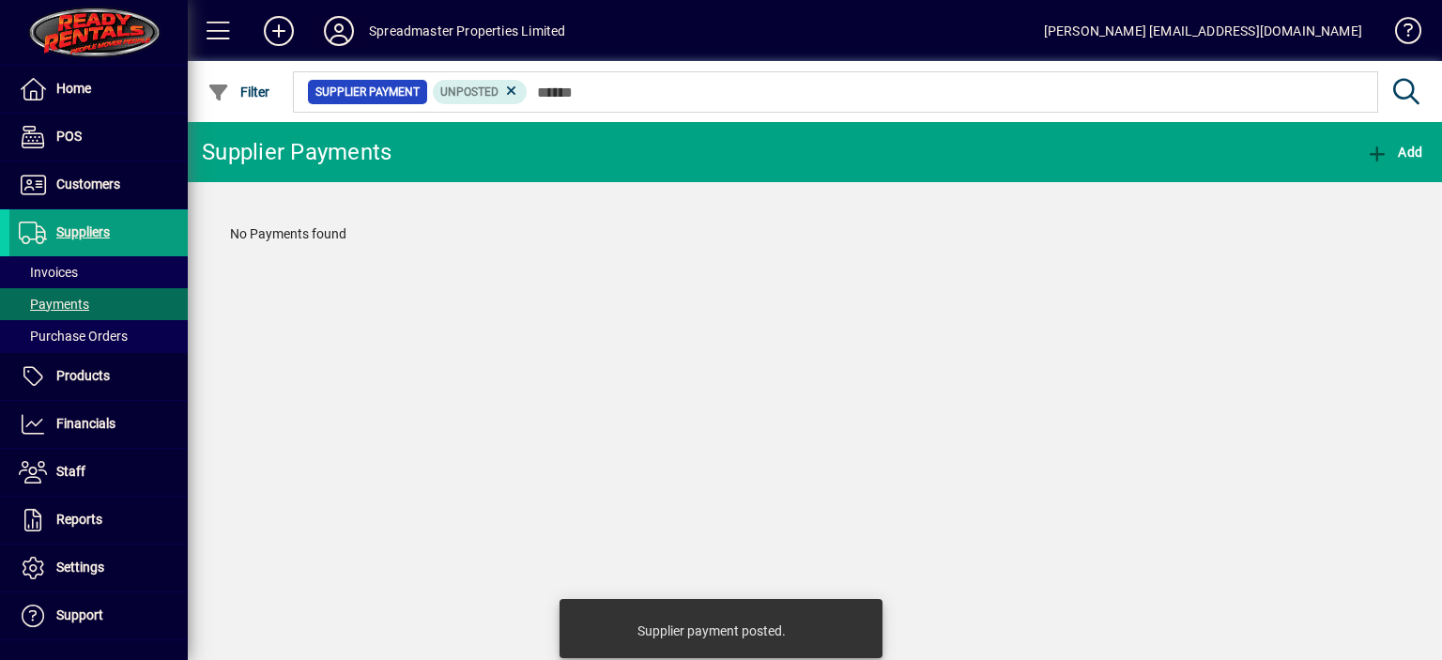
click at [338, 37] on icon at bounding box center [339, 31] width 38 height 30
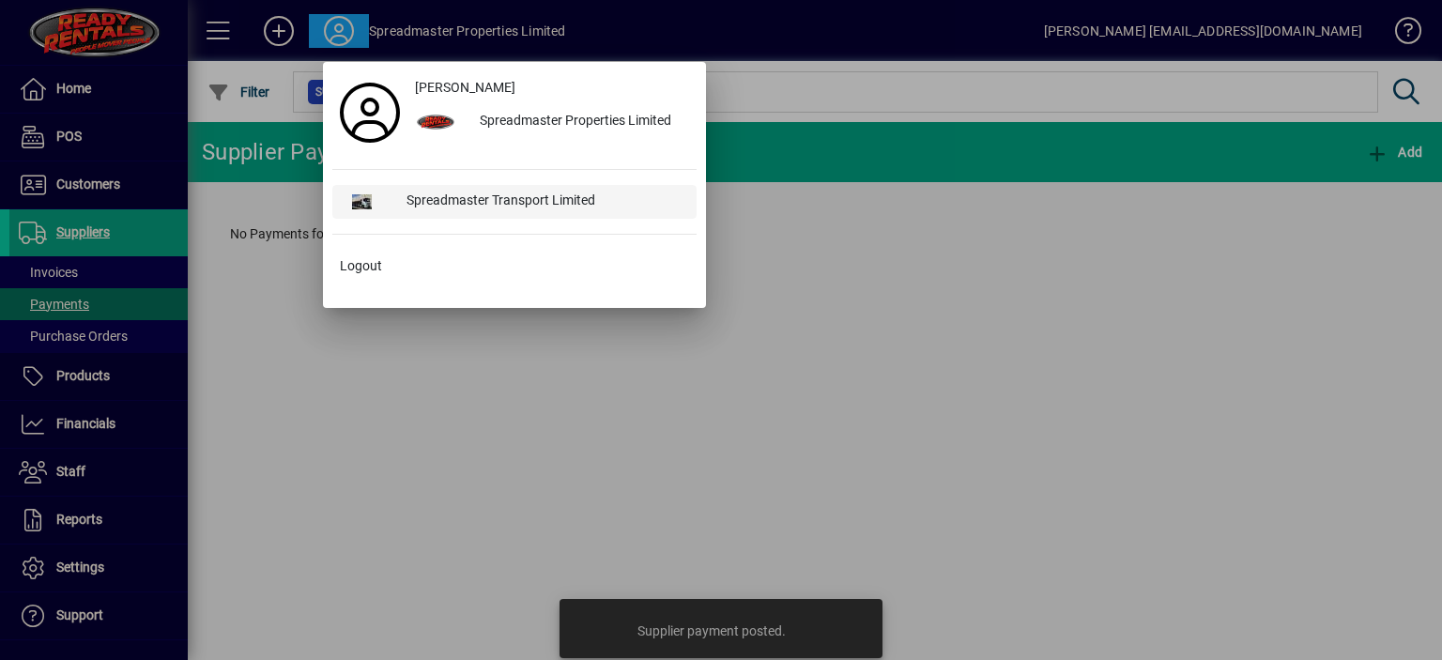
click at [454, 198] on div "Spreadmaster Transport Limited" at bounding box center [544, 202] width 305 height 34
